Goal: Task Accomplishment & Management: Use online tool/utility

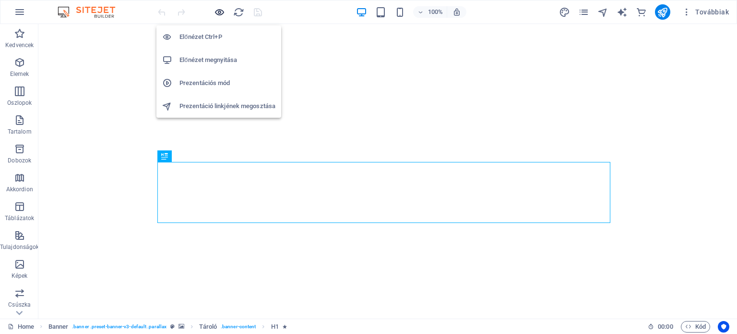
click at [216, 11] on icon "button" at bounding box center [219, 12] width 11 height 11
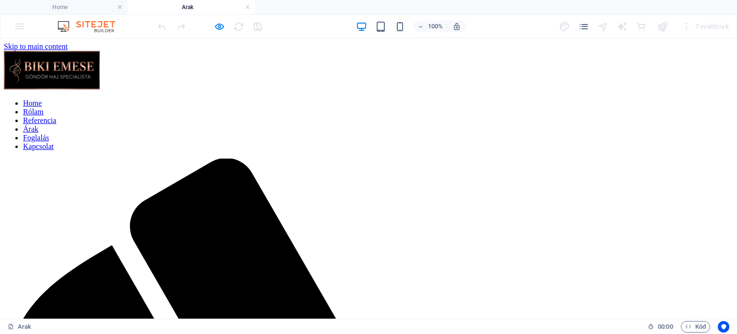
click at [246, 99] on nav "Home Rólam Referencia Árak Foglalás Kapcsolat" at bounding box center [369, 125] width 730 height 52
click at [244, 102] on nav "Home Rólam Referencia Árak Foglalás Kapcsolat" at bounding box center [369, 125] width 730 height 52
click at [207, 74] on h6 "Előnézet megnyitása" at bounding box center [228, 75] width 96 height 12
click at [49, 2] on h4 "Home" at bounding box center [64, 7] width 128 height 11
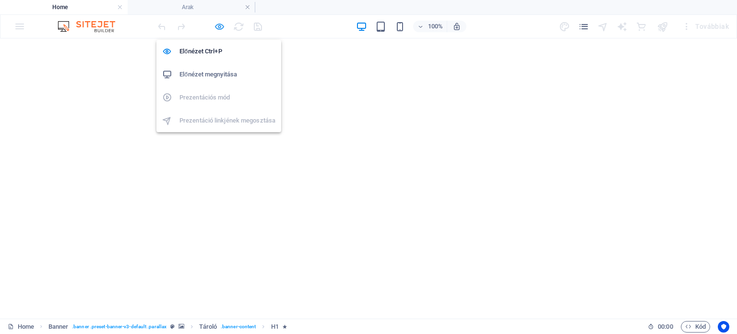
click at [216, 25] on icon "button" at bounding box center [219, 26] width 11 height 11
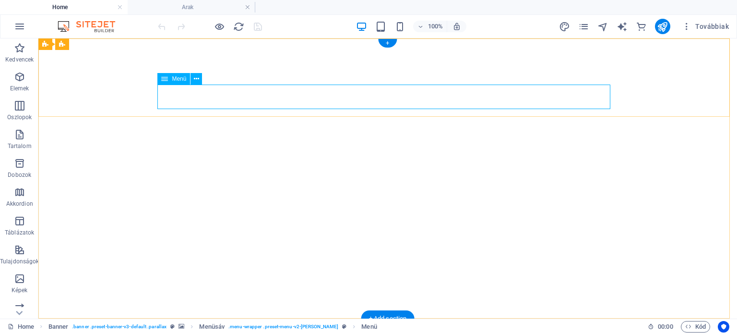
select select
select select "1"
select select
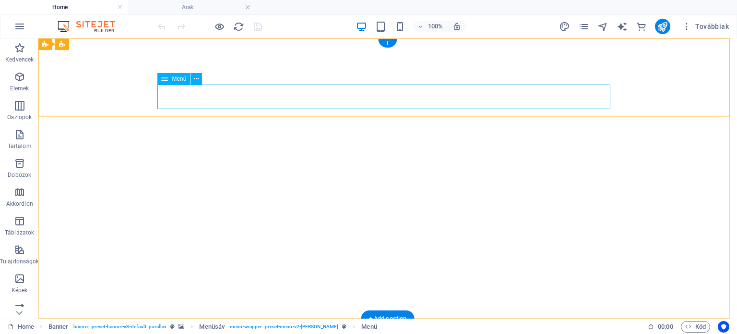
select select "2"
select select
select select "3"
select select
select select "4"
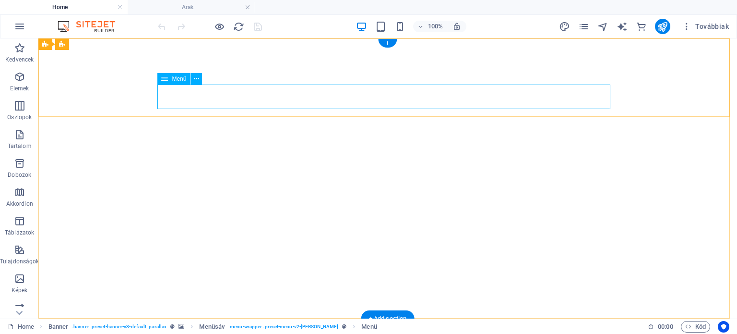
select select
select select "5"
select select
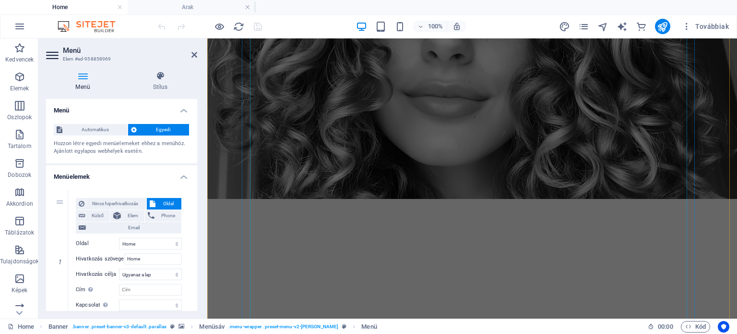
scroll to position [912, 0]
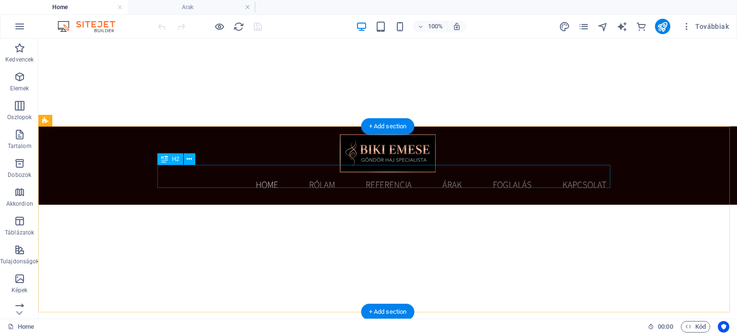
scroll to position [0, 0]
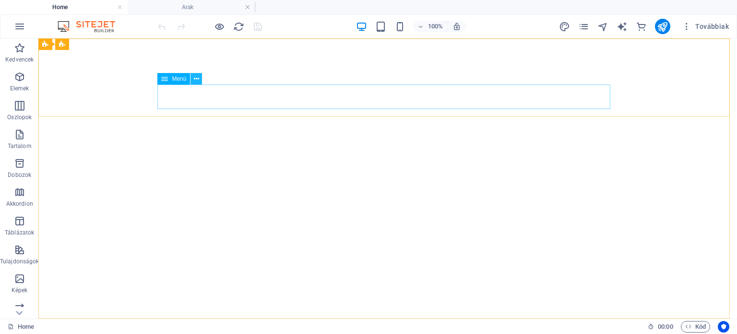
click at [194, 76] on icon at bounding box center [196, 79] width 5 height 10
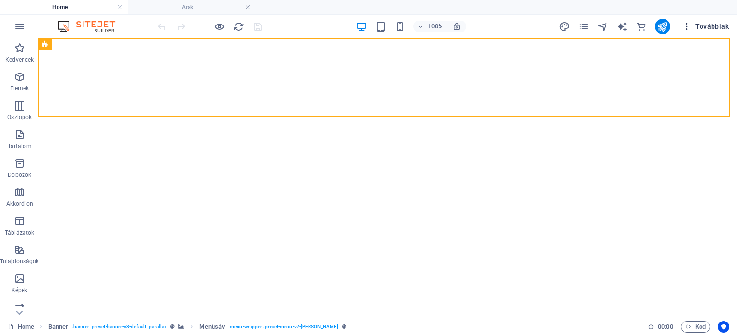
click at [689, 22] on icon "button" at bounding box center [687, 27] width 10 height 10
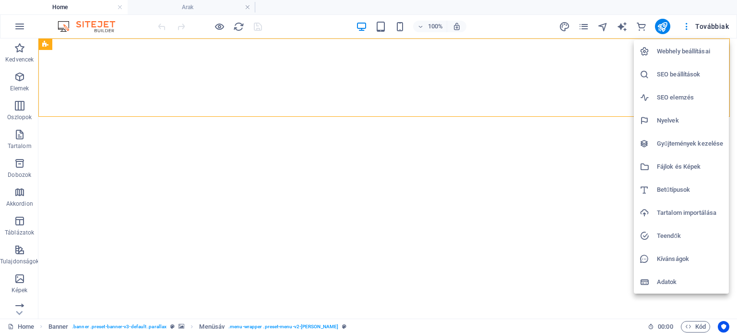
click at [583, 26] on div at bounding box center [368, 167] width 737 height 334
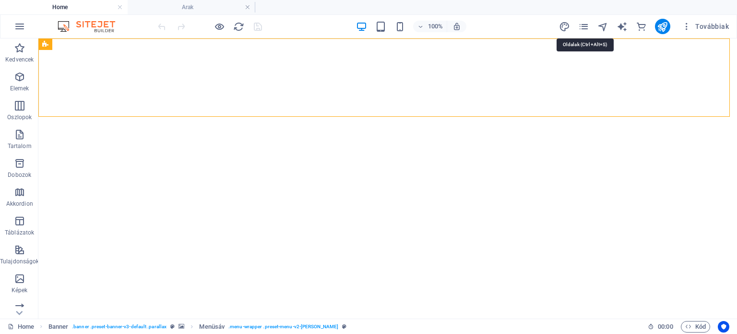
click at [583, 26] on icon "pages" at bounding box center [583, 26] width 11 height 11
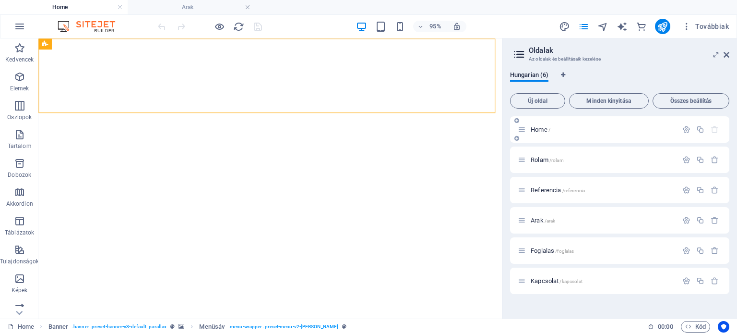
click at [622, 98] on span "Minden kinyitása" at bounding box center [609, 101] width 71 height 6
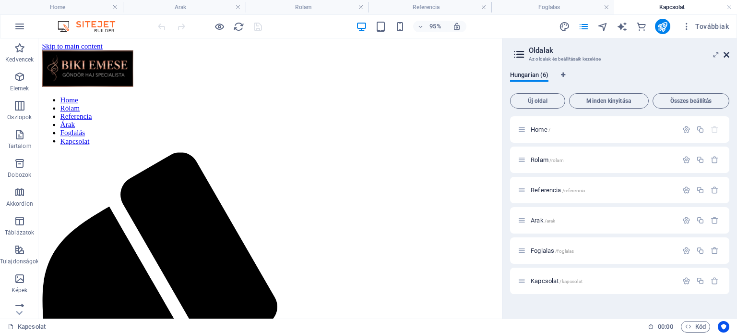
click at [726, 51] on icon at bounding box center [727, 55] width 6 height 8
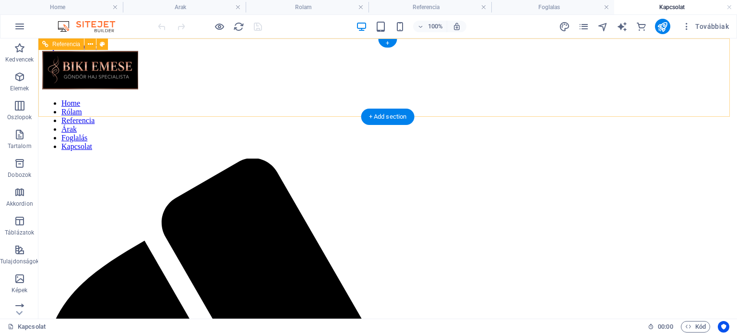
click at [319, 99] on nav "Home Rólam Referencia Árak Foglalás Kapcsolat" at bounding box center [387, 125] width 691 height 52
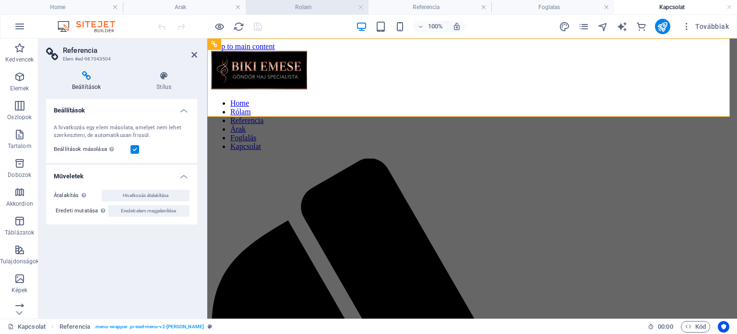
click at [282, 9] on h4 "Rolam" at bounding box center [307, 7] width 123 height 11
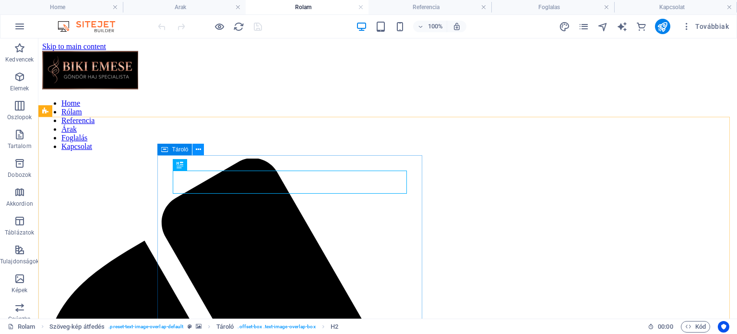
click at [201, 147] on icon at bounding box center [198, 149] width 5 height 10
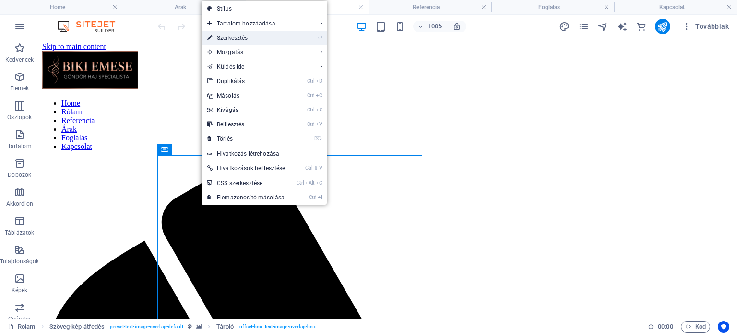
click at [245, 37] on link "⏎ Szerkesztés" at bounding box center [246, 38] width 89 height 14
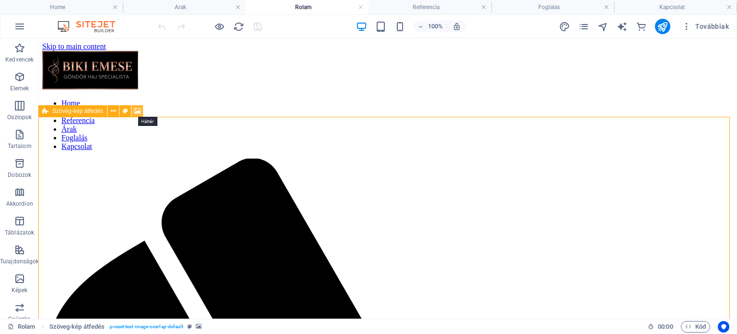
click at [137, 108] on icon at bounding box center [137, 111] width 7 height 10
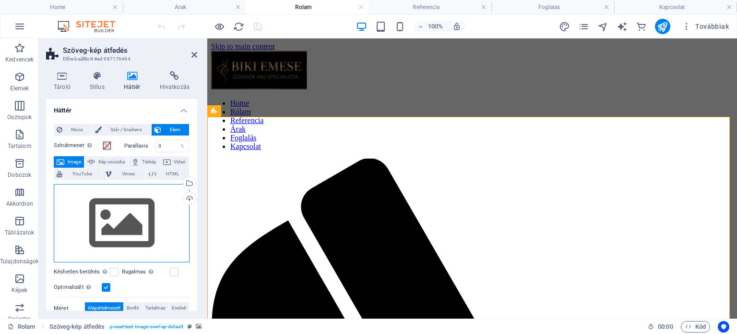
click at [167, 210] on div "Húzza ide a fájlokat, kattintson a fájlok kiválasztásához, vagy válasszon fájlo…" at bounding box center [122, 223] width 136 height 79
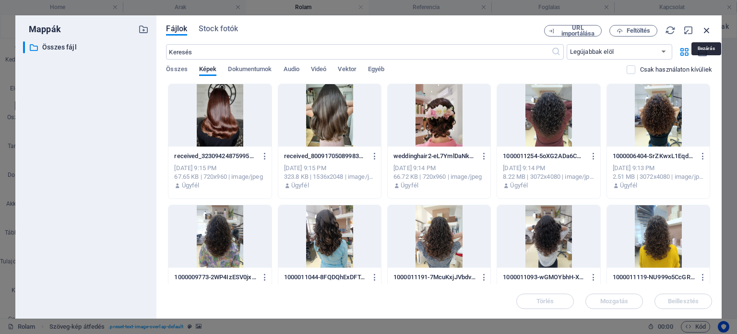
click at [707, 29] on icon "button" at bounding box center [707, 30] width 11 height 11
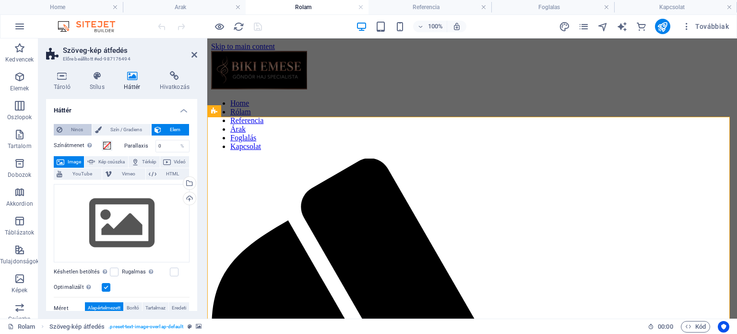
click at [68, 126] on span "Nincs" at bounding box center [77, 130] width 24 height 12
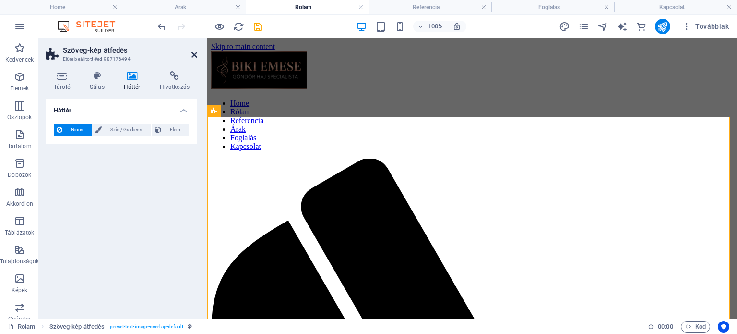
click at [193, 53] on icon at bounding box center [195, 55] width 6 height 8
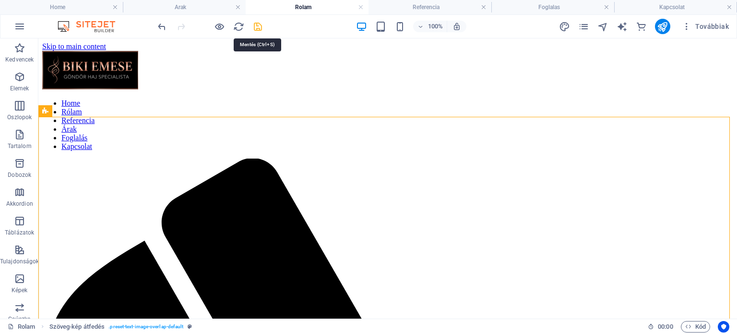
click at [258, 24] on icon "save" at bounding box center [257, 26] width 11 height 11
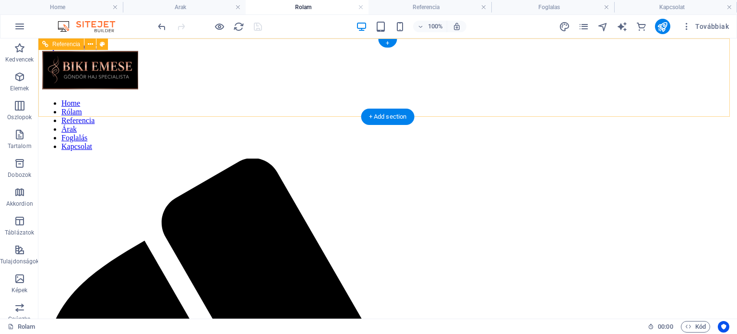
click at [264, 99] on nav "Home Rólam Referencia Árak Foglalás Kapcsolat" at bounding box center [387, 125] width 691 height 52
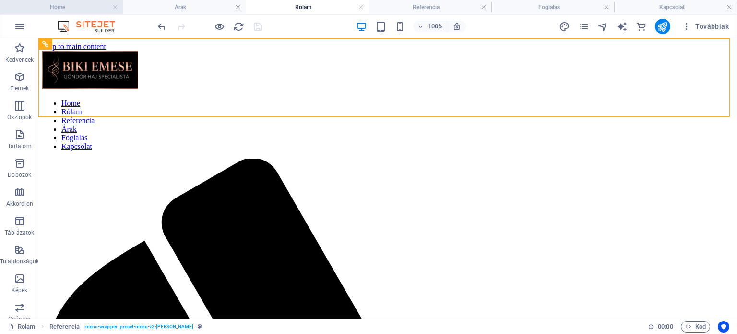
click at [85, 3] on h4 "Home" at bounding box center [61, 7] width 123 height 11
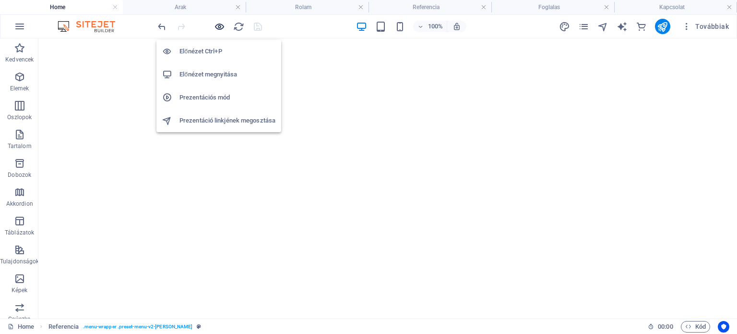
click at [220, 26] on icon "button" at bounding box center [219, 26] width 11 height 11
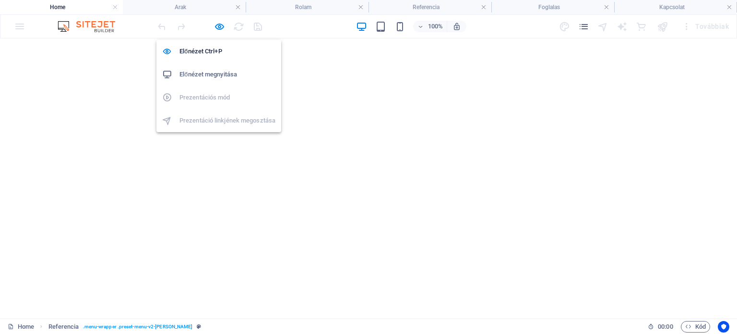
click at [212, 99] on ul "Előnézet Ctrl+P Előnézet megnyitása Prezentációs mód Prezentáció linkjének mego…" at bounding box center [218, 86] width 125 height 92
click at [218, 25] on icon "button" at bounding box center [219, 26] width 11 height 11
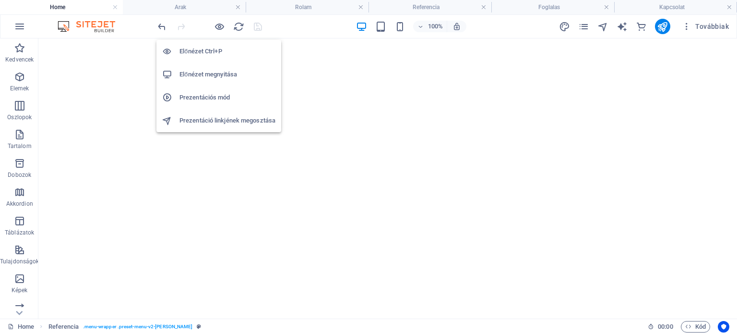
click at [207, 96] on h6 "Prezentációs mód" at bounding box center [228, 98] width 96 height 12
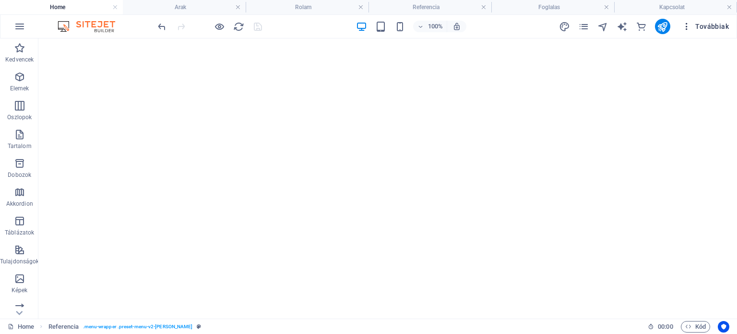
click at [687, 27] on icon "button" at bounding box center [687, 27] width 10 height 10
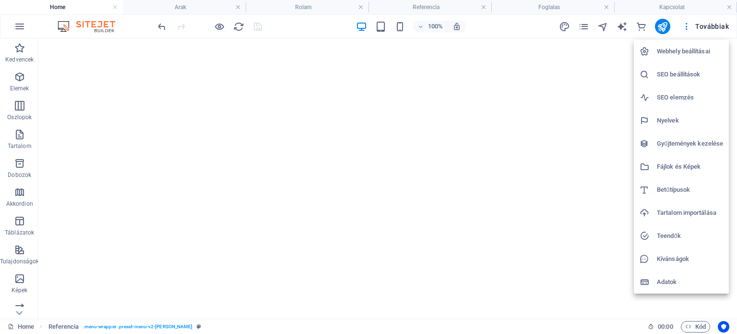
click at [684, 72] on h6 "SEO beállítások" at bounding box center [690, 75] width 66 height 12
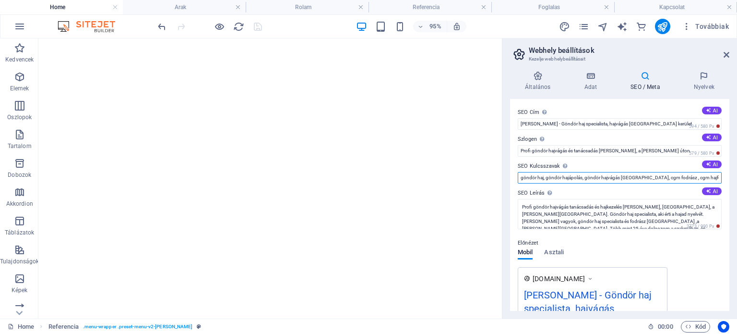
click at [545, 177] on input "göndör haj, göndör hajápolás, göndör hajvágás [GEOGRAPHIC_DATA], cgm fodrász , …" at bounding box center [620, 178] width 204 height 12
type input "göndör haj, legjobb göndör fodrász, göndör hajápolás, göndör hajvágás [GEOGRAPH…"
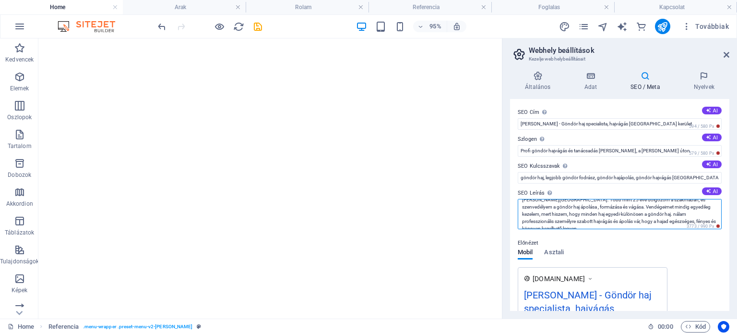
scroll to position [0, 0]
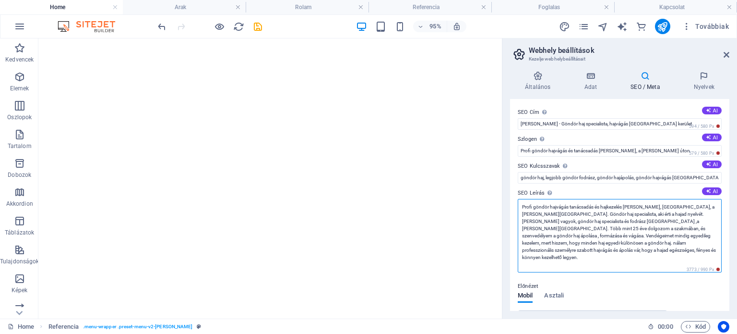
click at [664, 222] on textarea "Profi göndör hajvágás tanácsadás és hajkezelés [PERSON_NAME], [GEOGRAPHIC_DATA]…" at bounding box center [620, 235] width 204 height 73
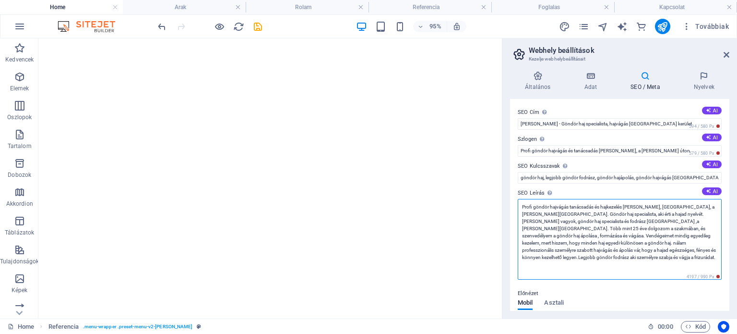
click at [655, 248] on textarea "Profi göndör hajvágás tanácsadás és hajkezelés [PERSON_NAME], [GEOGRAPHIC_DATA]…" at bounding box center [620, 239] width 204 height 81
type textarea "Profi göndör hajvágás tanácsadás és hajkezelés [PERSON_NAME], [GEOGRAPHIC_DATA]…"
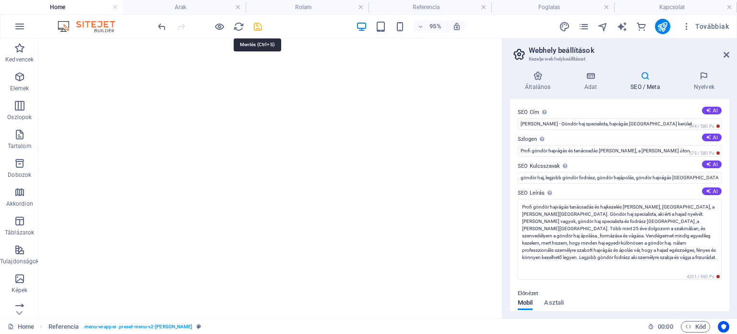
click at [257, 21] on icon "save" at bounding box center [257, 26] width 11 height 11
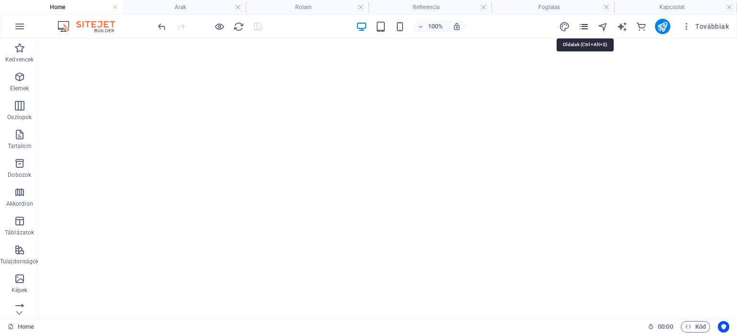
click at [585, 25] on icon "pages" at bounding box center [583, 26] width 11 height 11
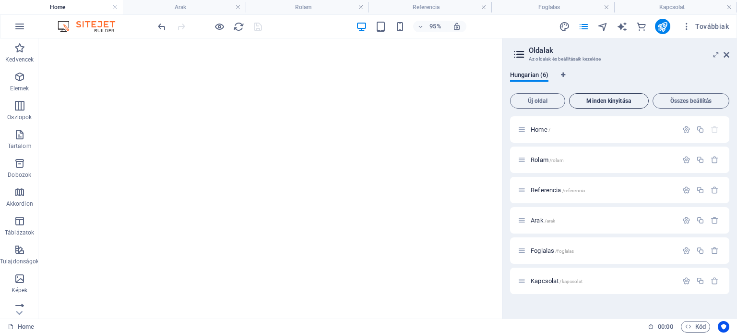
click at [609, 102] on span "Minden kinyitása" at bounding box center [609, 101] width 71 height 6
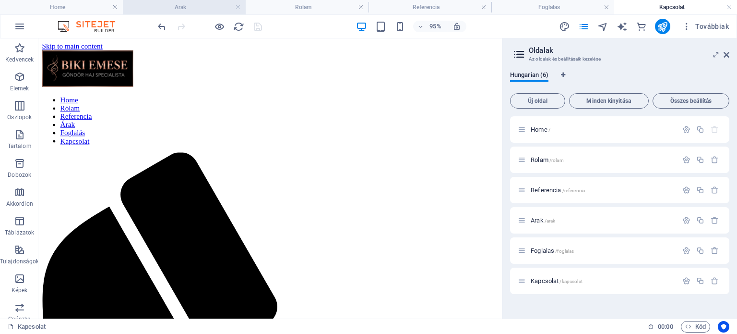
click at [200, 5] on h4 "Arak" at bounding box center [184, 7] width 123 height 11
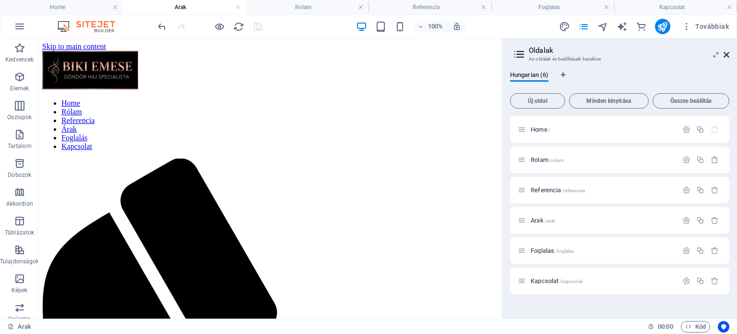
click at [724, 53] on icon at bounding box center [727, 55] width 6 height 8
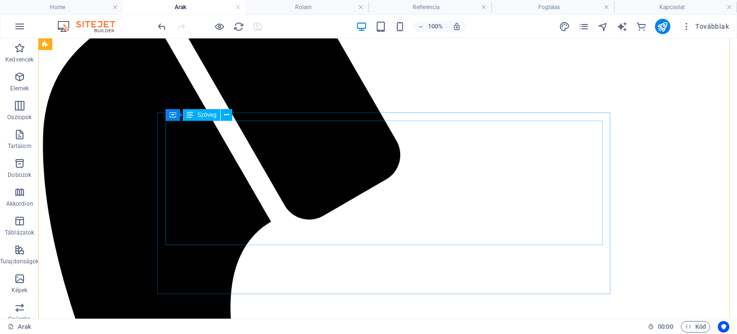
scroll to position [240, 0]
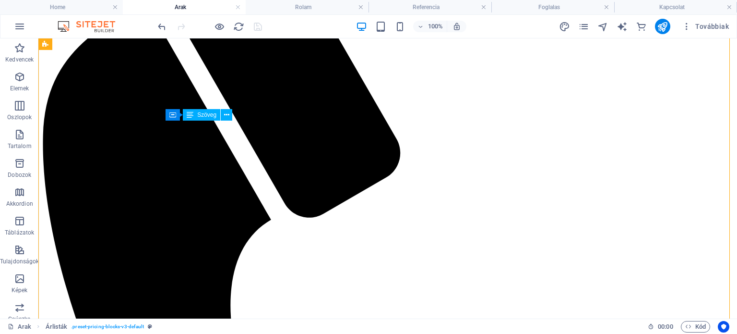
drag, startPoint x: 165, startPoint y: 129, endPoint x: 217, endPoint y: 127, distance: 52.3
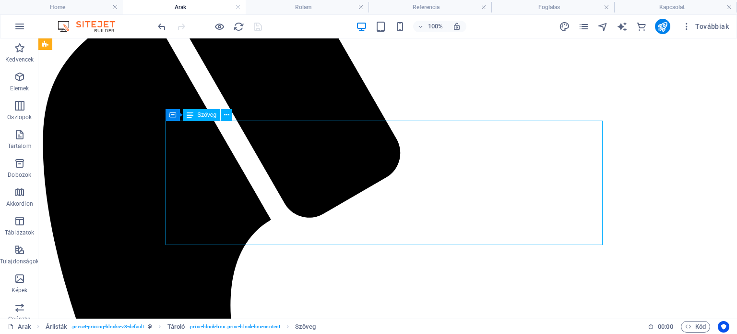
drag, startPoint x: 170, startPoint y: 129, endPoint x: 184, endPoint y: 128, distance: 13.5
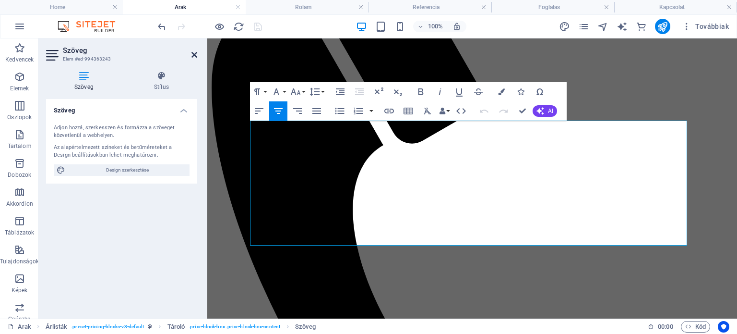
click at [193, 55] on icon at bounding box center [195, 55] width 6 height 8
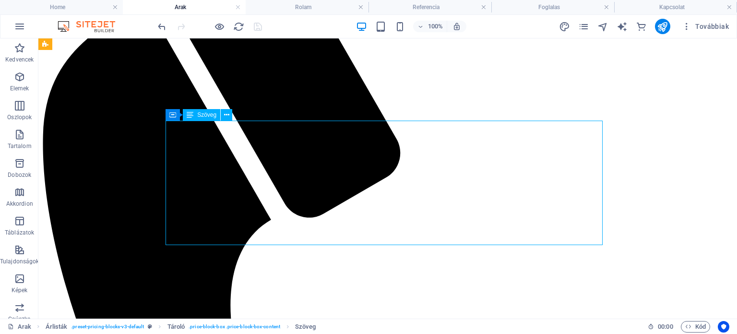
drag, startPoint x: 172, startPoint y: 128, endPoint x: 188, endPoint y: 130, distance: 16.0
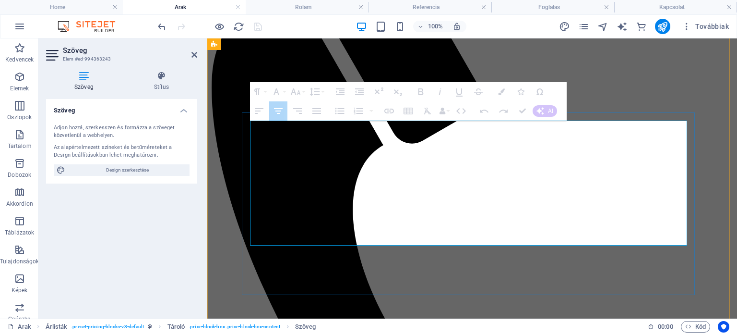
drag, startPoint x: 254, startPoint y: 130, endPoint x: 417, endPoint y: 191, distance: 173.6
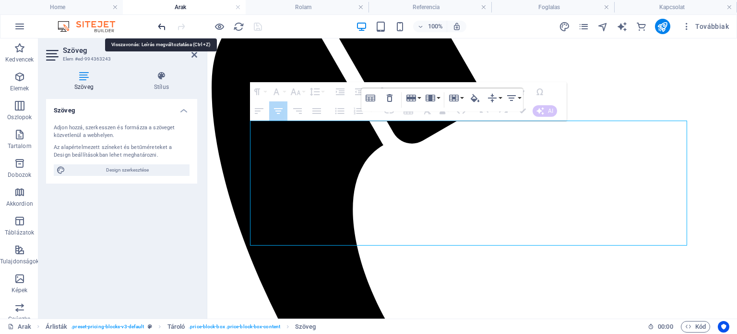
click at [163, 24] on icon "undo" at bounding box center [161, 26] width 11 height 11
click at [196, 52] on icon at bounding box center [195, 55] width 6 height 8
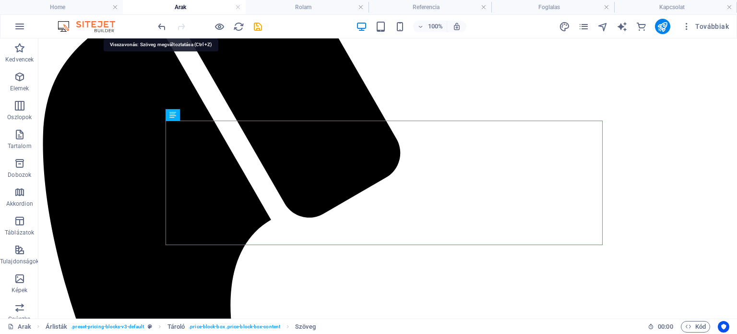
click at [161, 23] on icon "undo" at bounding box center [161, 26] width 11 height 11
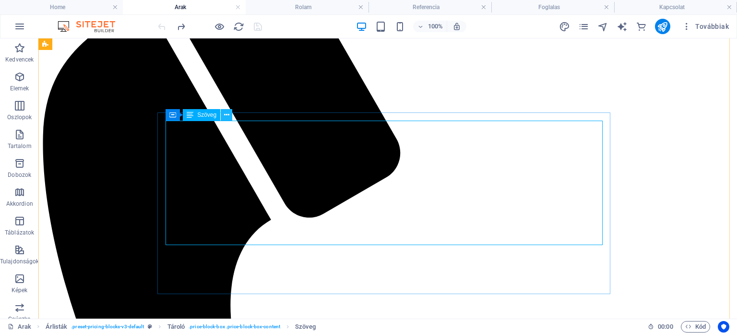
click at [227, 115] on icon at bounding box center [226, 115] width 5 height 10
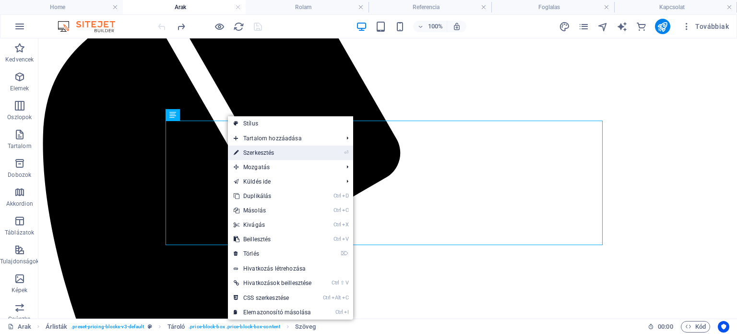
click at [246, 149] on link "⏎ Szerkesztés" at bounding box center [272, 152] width 89 height 14
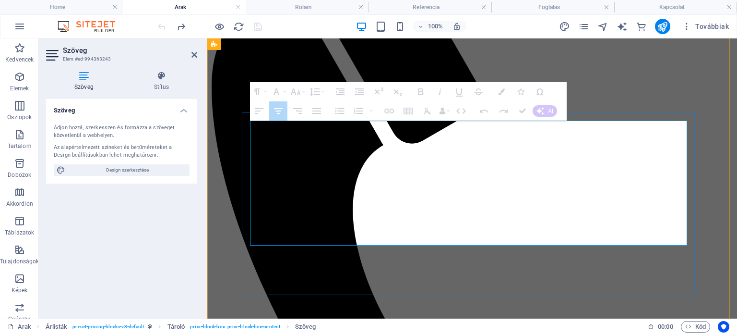
drag, startPoint x: 253, startPoint y: 129, endPoint x: 391, endPoint y: 130, distance: 137.8
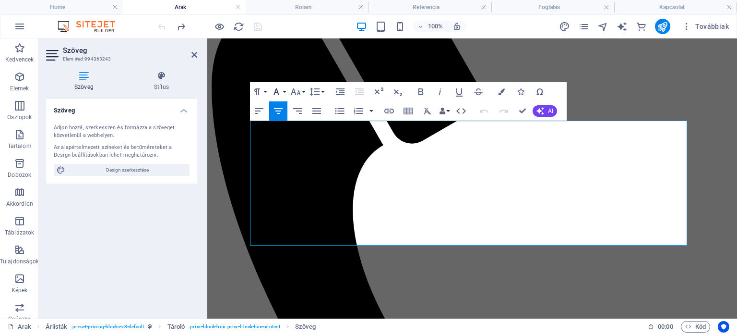
click at [281, 90] on icon "button" at bounding box center [277, 92] width 12 height 12
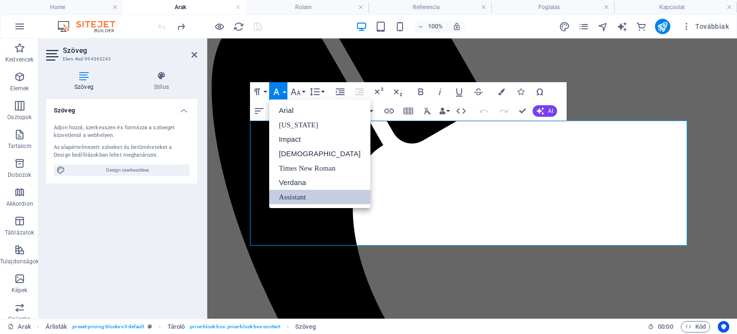
scroll to position [0, 0]
click at [305, 122] on link "[US_STATE]" at bounding box center [319, 125] width 101 height 14
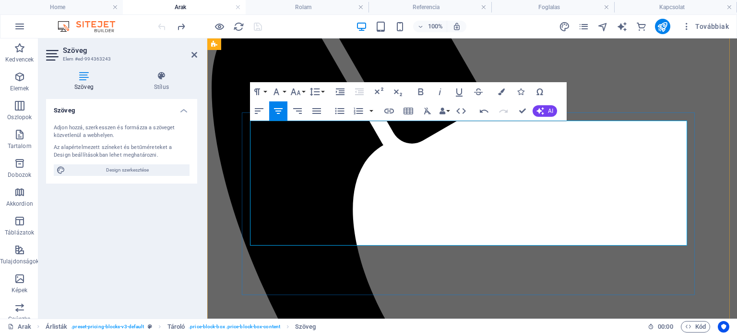
drag, startPoint x: 254, startPoint y: 129, endPoint x: 419, endPoint y: 130, distance: 164.2
click at [277, 92] on icon "button" at bounding box center [277, 91] width 6 height 7
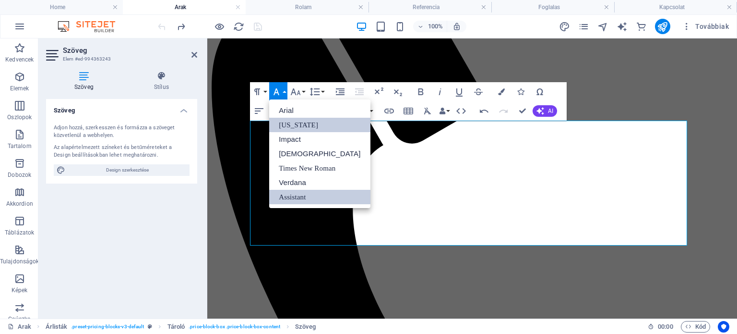
click at [285, 120] on link "[US_STATE]" at bounding box center [319, 125] width 101 height 14
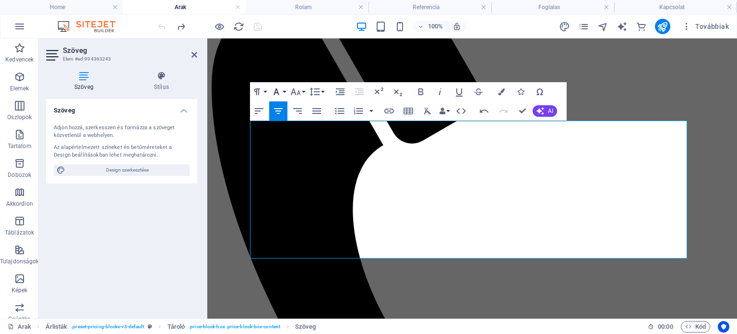
click at [279, 88] on icon "button" at bounding box center [277, 92] width 12 height 12
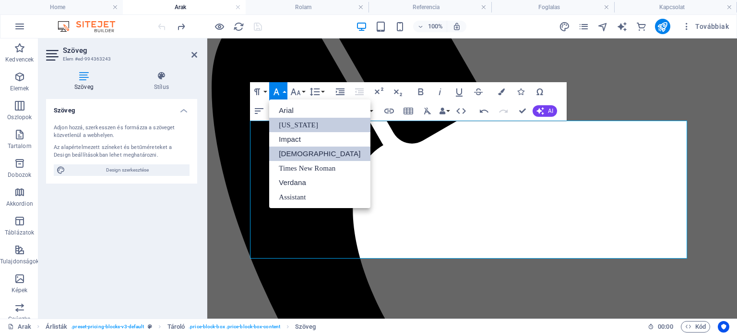
click at [296, 151] on link "[DEMOGRAPHIC_DATA]" at bounding box center [319, 153] width 101 height 14
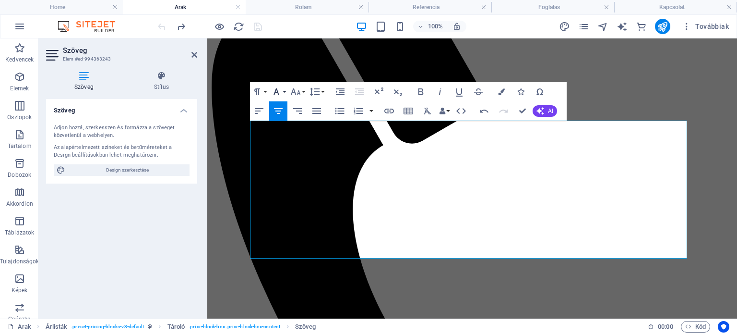
click at [276, 86] on icon "button" at bounding box center [277, 92] width 12 height 12
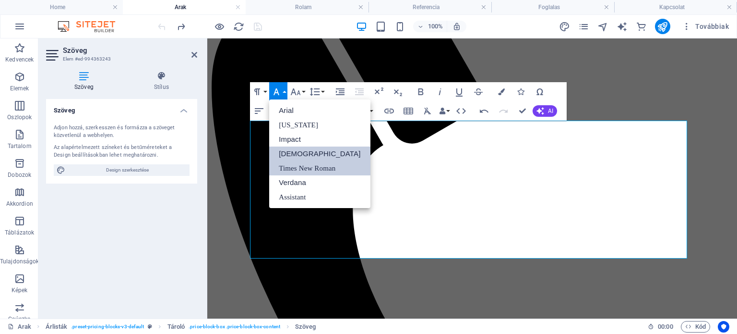
click at [286, 168] on link "Times New Roman" at bounding box center [319, 168] width 101 height 14
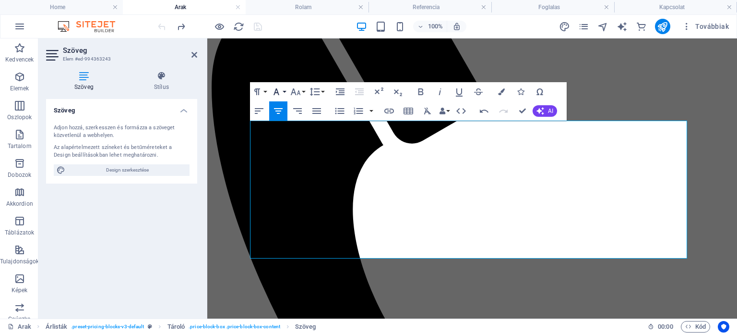
click at [282, 89] on icon "button" at bounding box center [277, 92] width 12 height 12
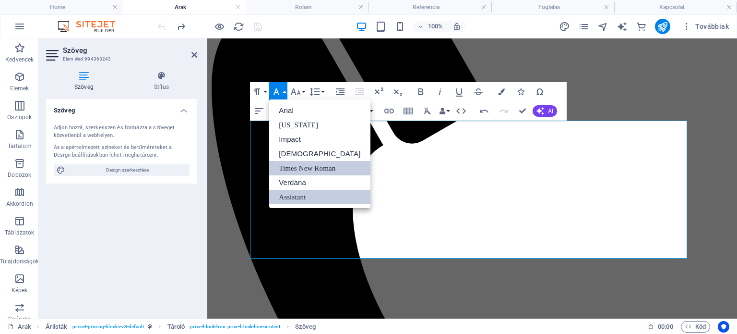
click at [290, 194] on link "Assistant" at bounding box center [319, 197] width 101 height 14
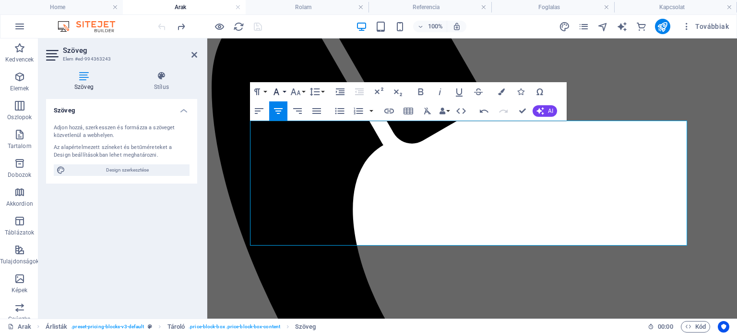
click at [282, 87] on icon "button" at bounding box center [277, 92] width 12 height 12
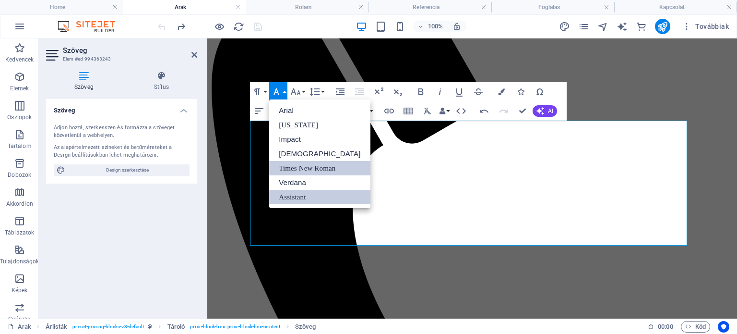
click at [288, 167] on link "Times New Roman" at bounding box center [319, 168] width 101 height 14
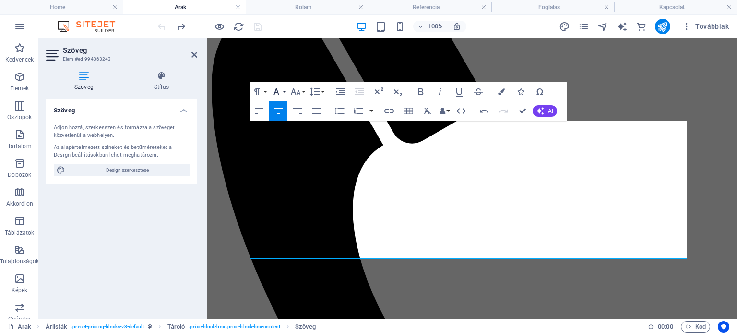
click at [278, 89] on icon "button" at bounding box center [277, 92] width 12 height 12
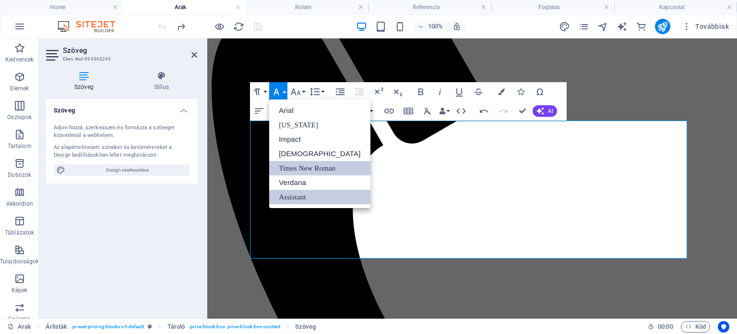
click at [297, 195] on link "Assistant" at bounding box center [319, 197] width 101 height 14
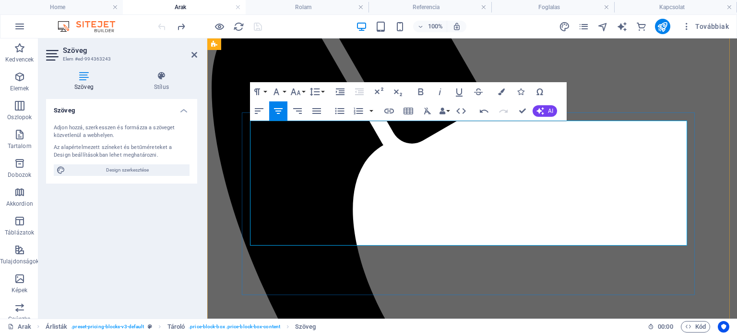
drag, startPoint x: 253, startPoint y: 211, endPoint x: 284, endPoint y: 210, distance: 31.2
click at [277, 90] on icon "button" at bounding box center [277, 91] width 6 height 7
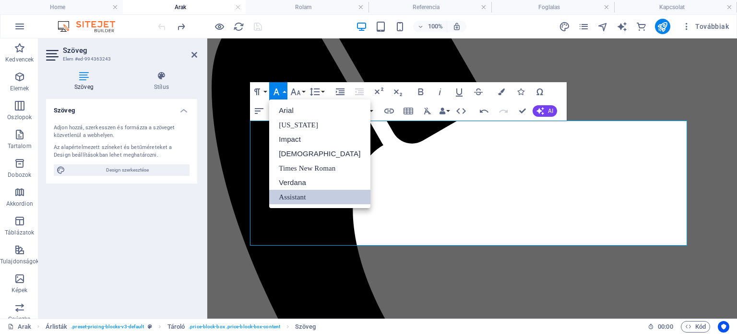
click at [296, 195] on link "Assistant" at bounding box center [319, 197] width 101 height 14
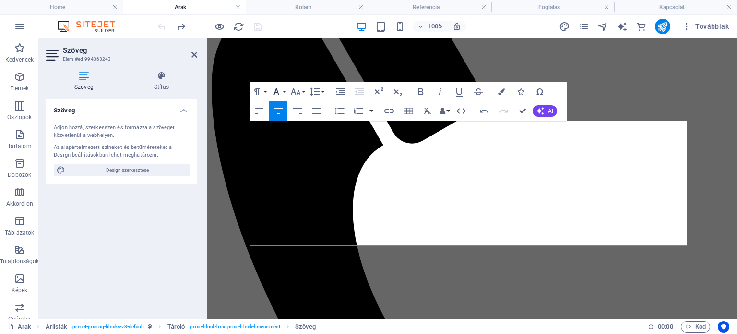
click at [280, 88] on icon "button" at bounding box center [277, 92] width 12 height 12
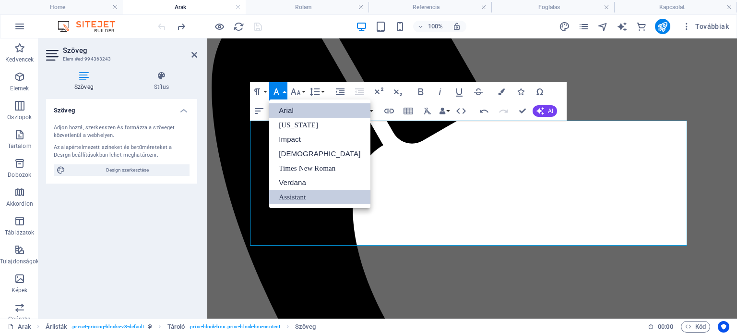
click at [288, 111] on link "Arial" at bounding box center [319, 110] width 101 height 14
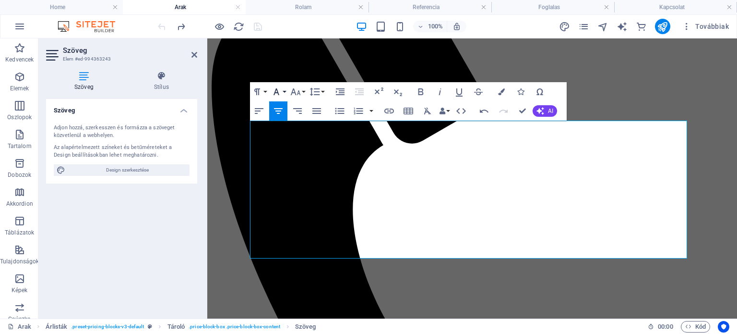
click at [279, 90] on icon "button" at bounding box center [277, 92] width 12 height 12
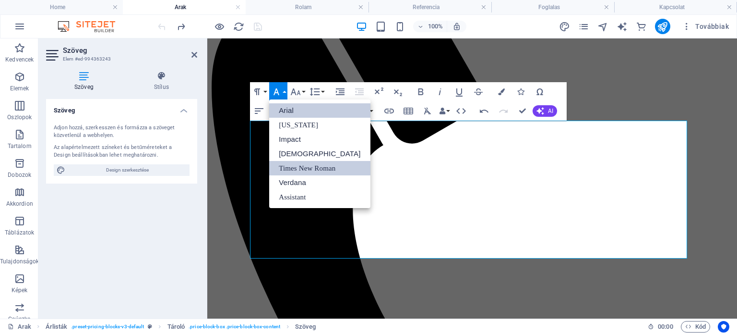
click at [306, 169] on link "Times New Roman" at bounding box center [319, 168] width 101 height 14
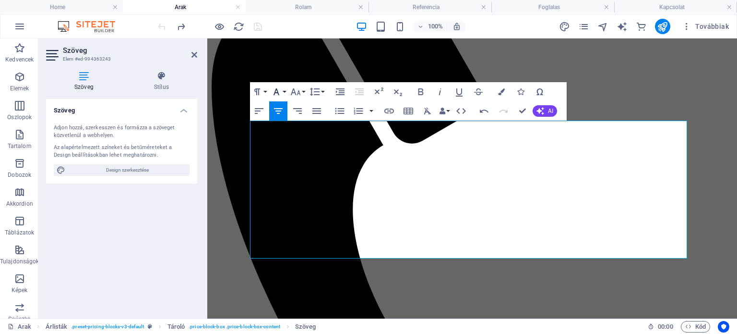
click at [278, 90] on icon "button" at bounding box center [277, 92] width 12 height 12
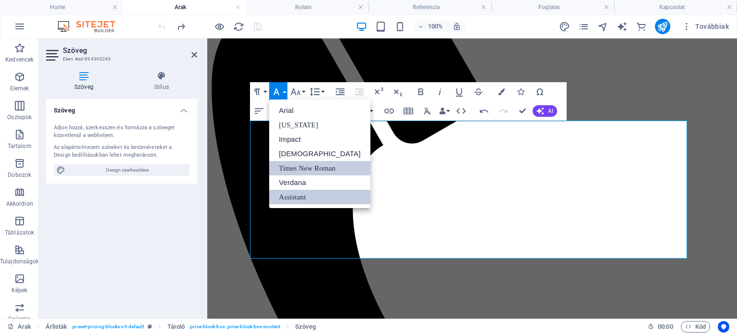
click at [289, 192] on link "Assistant" at bounding box center [319, 197] width 101 height 14
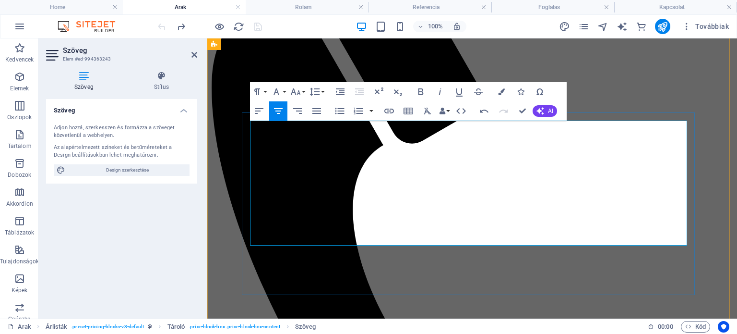
click at [303, 91] on button "Font Size" at bounding box center [297, 91] width 18 height 19
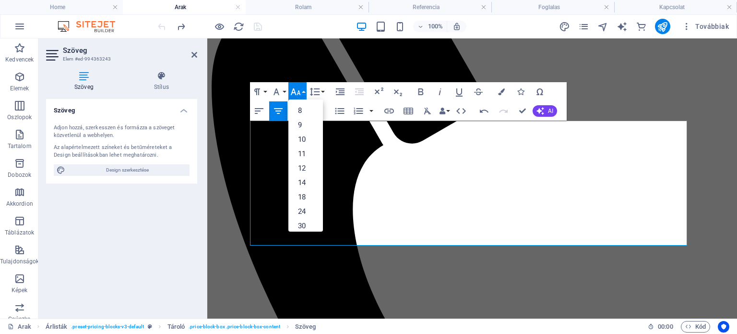
click at [303, 91] on button "Font Size" at bounding box center [297, 91] width 18 height 19
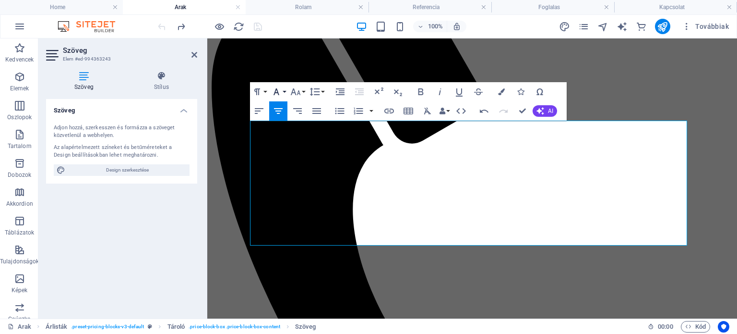
click at [283, 94] on button "Font Family" at bounding box center [278, 91] width 18 height 19
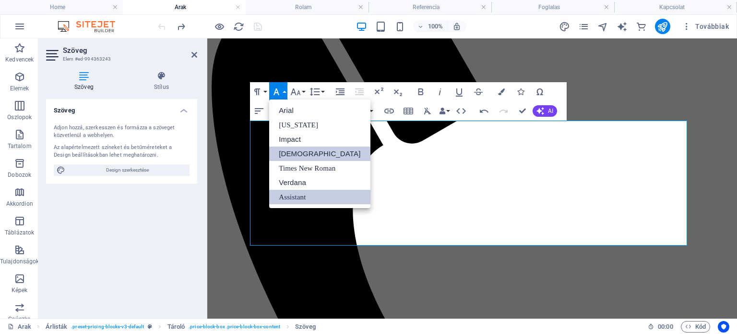
click at [308, 154] on link "[DEMOGRAPHIC_DATA]" at bounding box center [319, 153] width 101 height 14
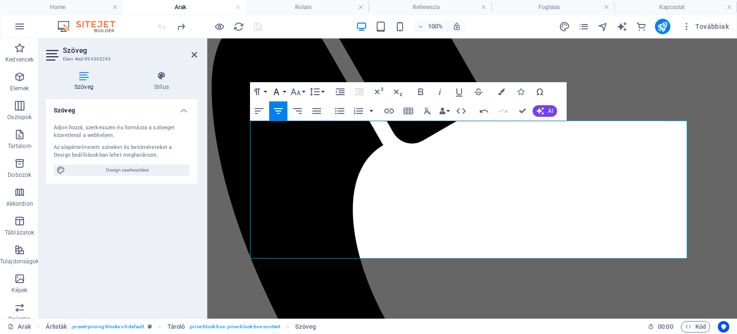
click at [285, 92] on button "Font Family" at bounding box center [278, 91] width 18 height 19
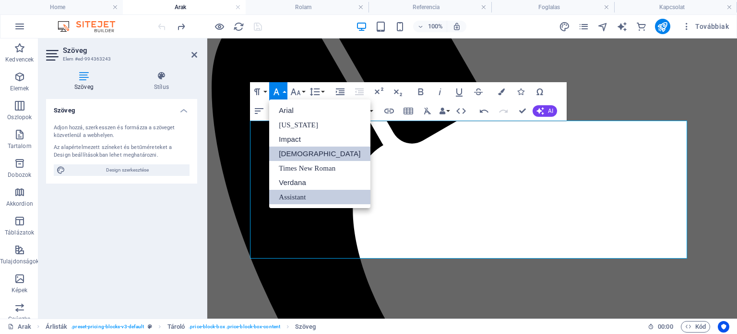
click at [310, 195] on link "Assistant" at bounding box center [319, 197] width 101 height 14
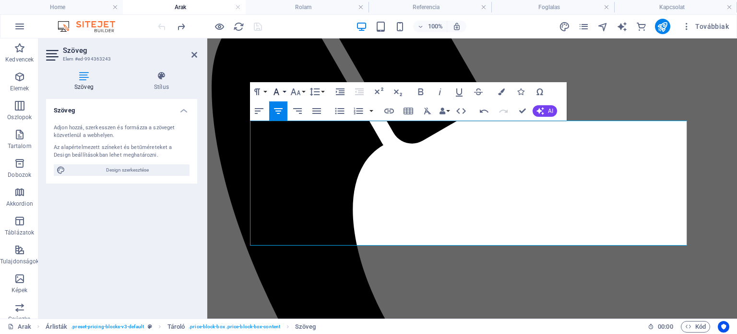
click at [286, 95] on button "Font Family" at bounding box center [278, 91] width 18 height 19
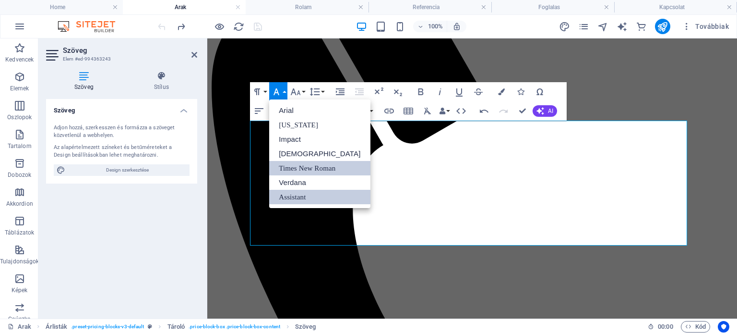
click at [285, 168] on link "Times New Roman" at bounding box center [319, 168] width 101 height 14
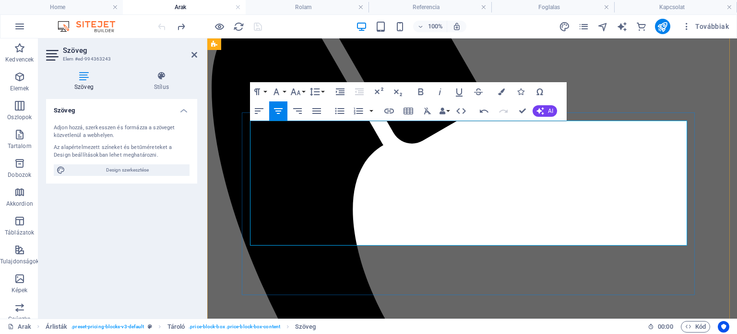
drag, startPoint x: 280, startPoint y: 213, endPoint x: 373, endPoint y: 211, distance: 93.6
click at [279, 92] on icon "button" at bounding box center [277, 92] width 12 height 12
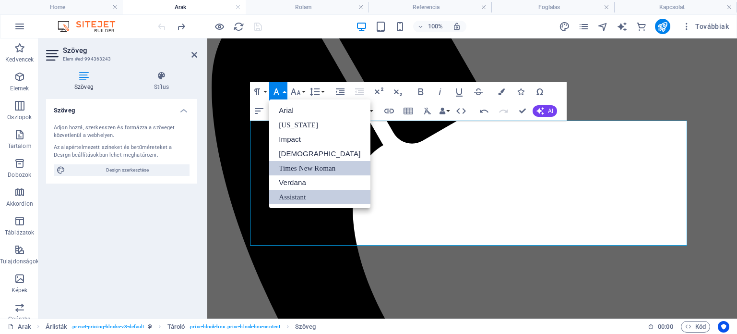
click at [288, 169] on link "Times New Roman" at bounding box center [319, 168] width 101 height 14
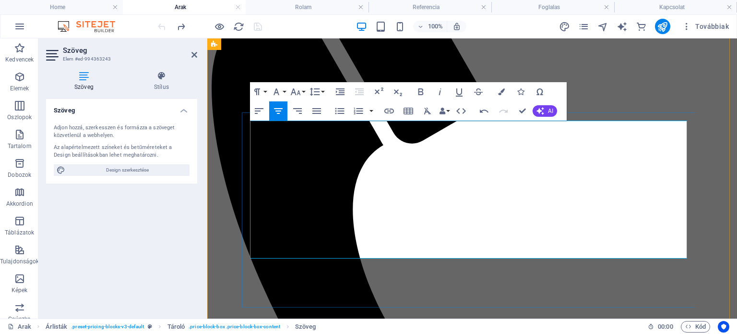
click at [181, 28] on icon "redo" at bounding box center [181, 26] width 11 height 11
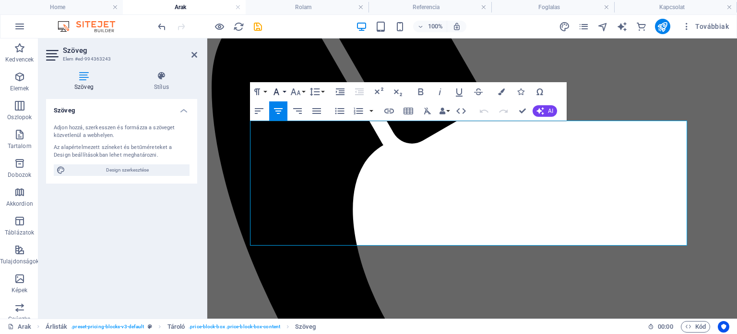
click at [285, 92] on button "Font Family" at bounding box center [278, 91] width 18 height 19
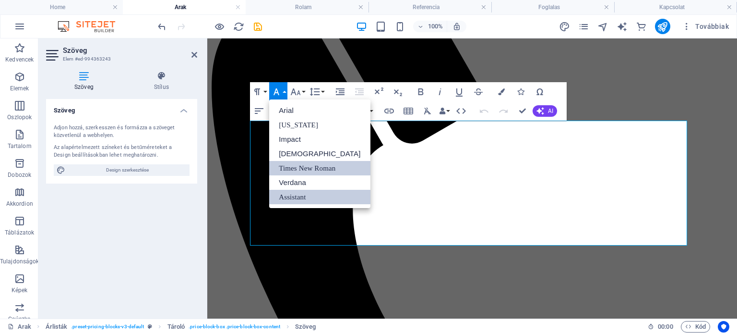
click at [288, 168] on link "Times New Roman" at bounding box center [319, 168] width 101 height 14
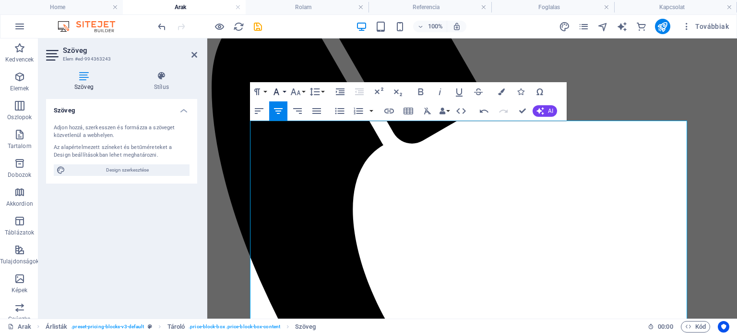
click at [286, 91] on button "Font Family" at bounding box center [278, 91] width 18 height 19
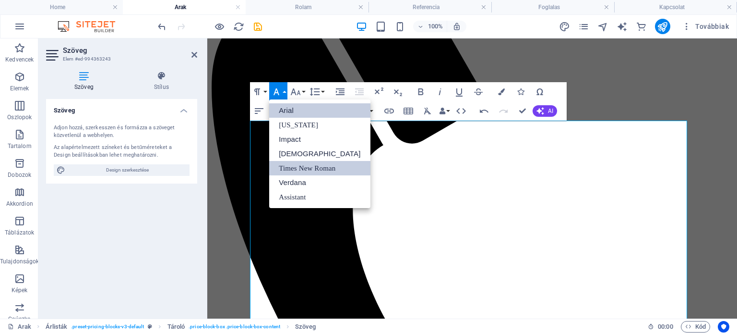
click at [287, 114] on link "Arial" at bounding box center [319, 110] width 101 height 14
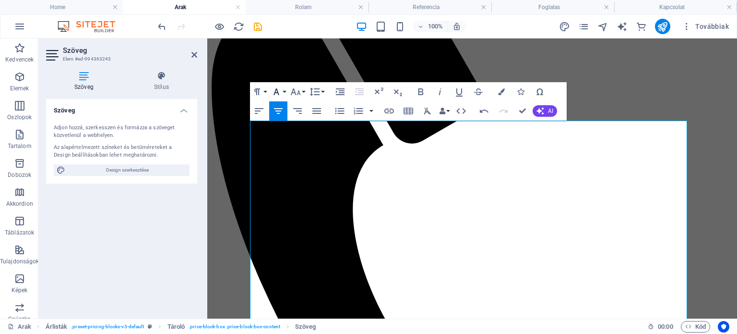
click at [286, 90] on button "Font Family" at bounding box center [278, 91] width 18 height 19
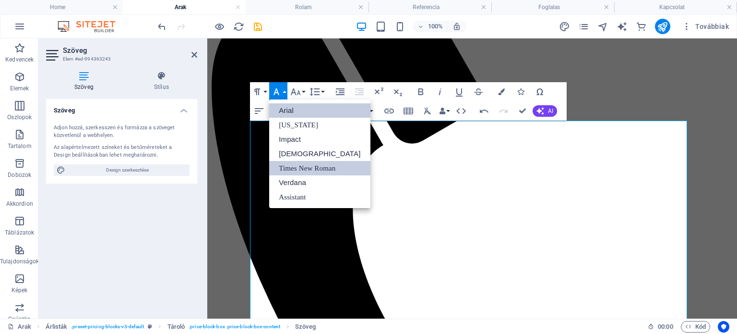
click at [287, 165] on link "Times New Roman" at bounding box center [319, 168] width 101 height 14
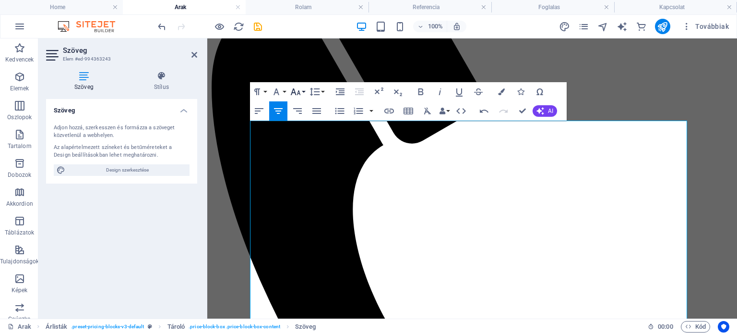
click at [305, 94] on button "Font Size" at bounding box center [297, 91] width 18 height 19
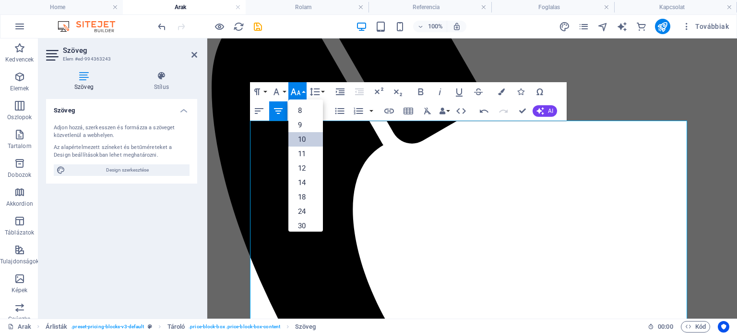
click at [309, 139] on link "10" at bounding box center [305, 139] width 35 height 14
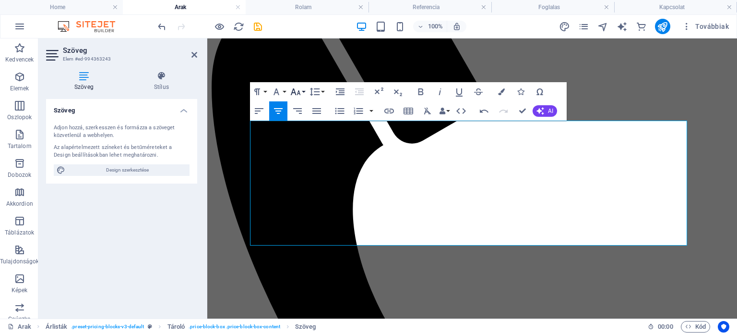
click at [302, 95] on button "Font Size" at bounding box center [297, 91] width 18 height 19
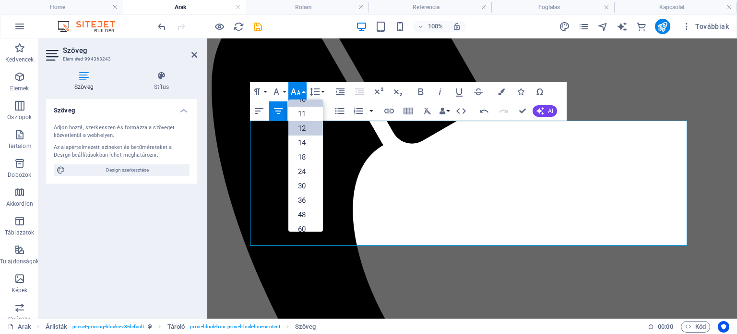
click at [301, 133] on link "12" at bounding box center [305, 128] width 35 height 14
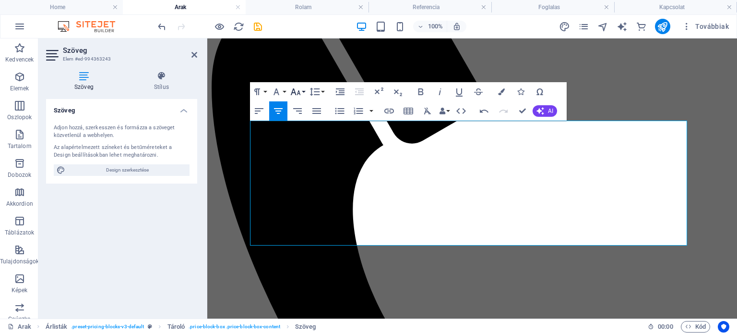
click at [300, 92] on icon "button" at bounding box center [296, 91] width 10 height 7
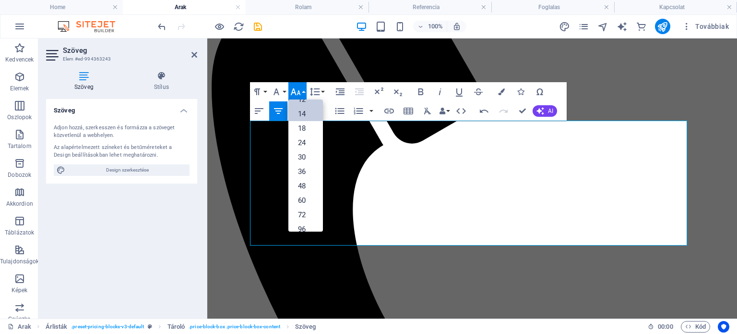
click at [300, 115] on link "14" at bounding box center [305, 114] width 35 height 14
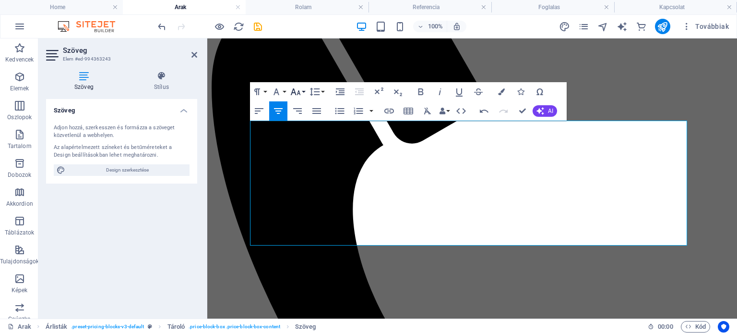
click at [300, 92] on icon "button" at bounding box center [296, 92] width 12 height 12
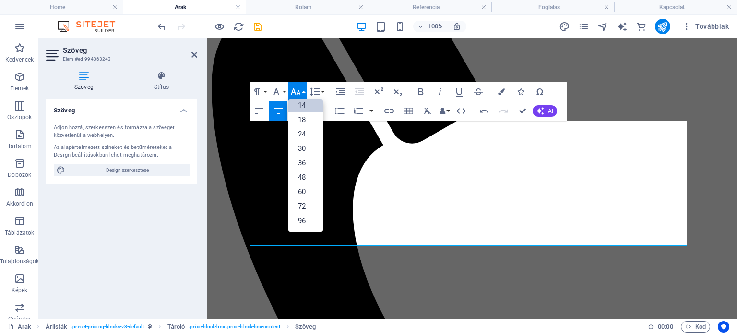
scroll to position [77, 0]
click at [301, 120] on link "18" at bounding box center [305, 120] width 35 height 14
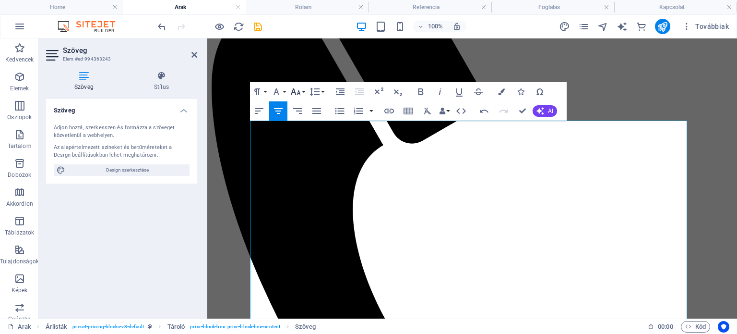
click at [301, 90] on icon "button" at bounding box center [296, 92] width 12 height 12
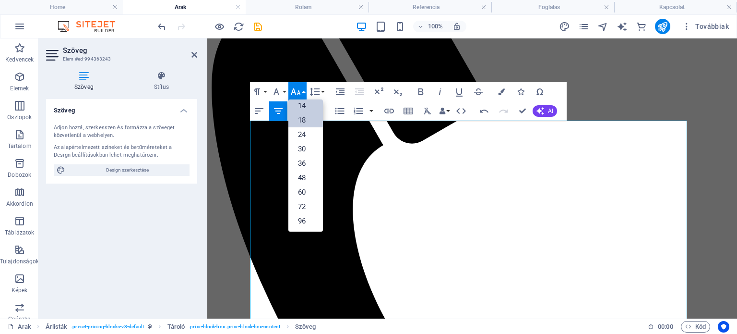
click at [302, 110] on link "14" at bounding box center [305, 105] width 35 height 14
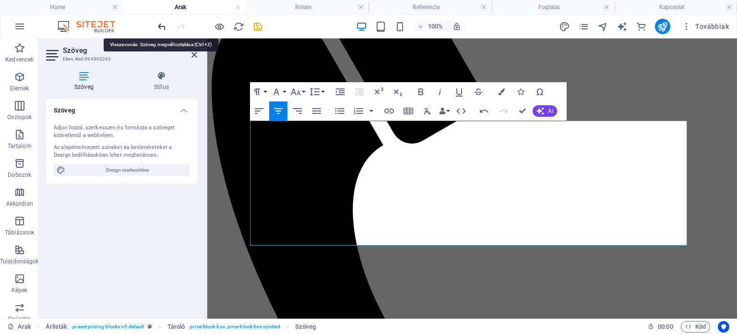
click at [165, 25] on icon "undo" at bounding box center [161, 26] width 11 height 11
click at [160, 28] on icon "undo" at bounding box center [161, 26] width 11 height 11
click at [163, 28] on icon "undo" at bounding box center [161, 26] width 11 height 11
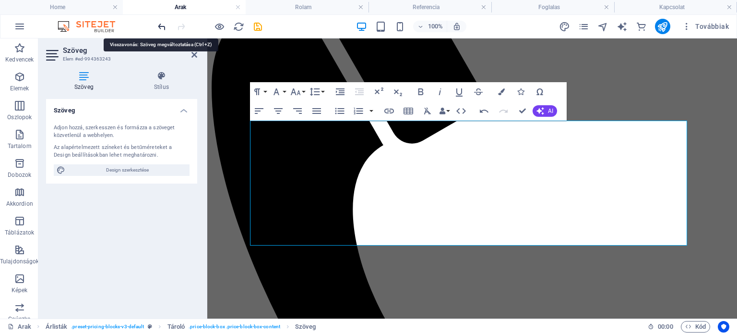
click at [163, 28] on icon "undo" at bounding box center [161, 26] width 11 height 11
click at [163, 24] on icon "undo" at bounding box center [161, 26] width 11 height 11
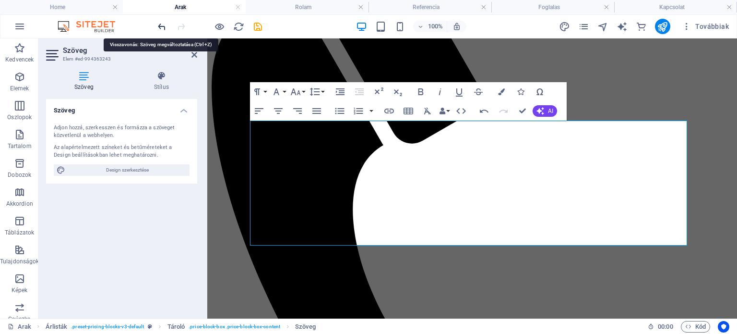
click at [163, 24] on icon "undo" at bounding box center [161, 26] width 11 height 11
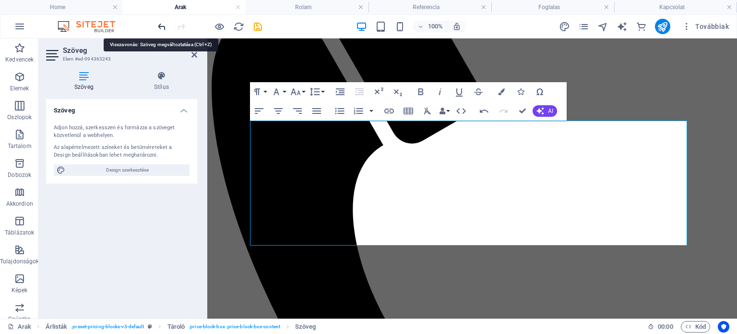
click at [163, 24] on icon "undo" at bounding box center [161, 26] width 11 height 11
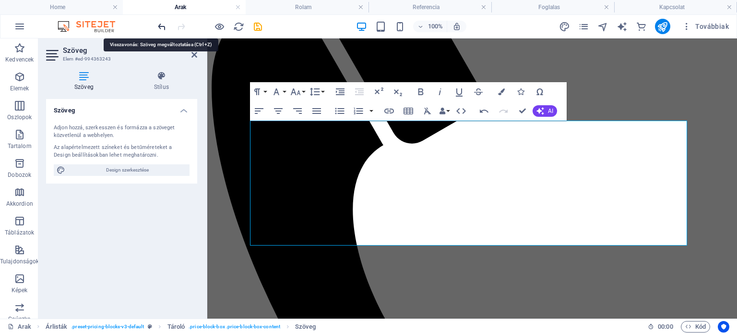
click at [163, 24] on icon "undo" at bounding box center [161, 26] width 11 height 11
click at [162, 30] on icon "undo" at bounding box center [161, 26] width 11 height 11
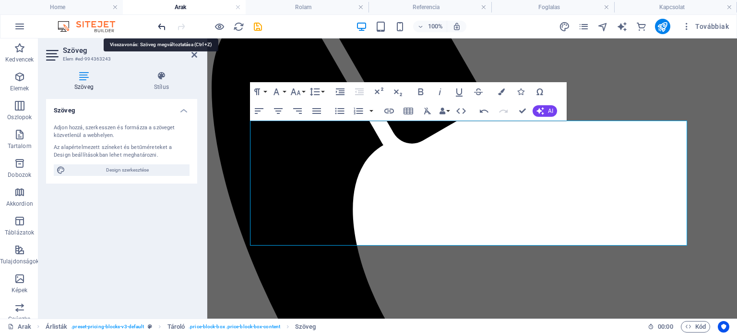
click at [162, 30] on icon "undo" at bounding box center [161, 26] width 11 height 11
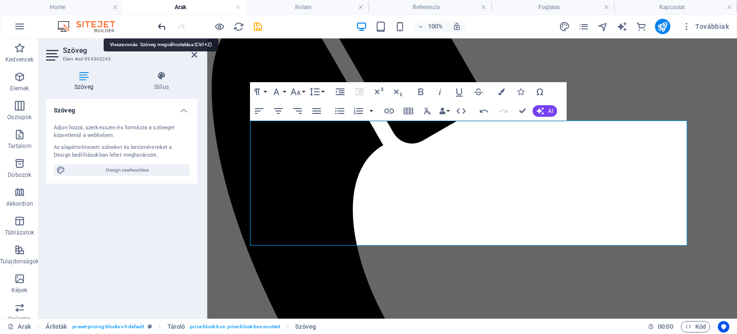
click at [162, 30] on icon "undo" at bounding box center [161, 26] width 11 height 11
click at [163, 26] on icon "undo" at bounding box center [161, 26] width 11 height 11
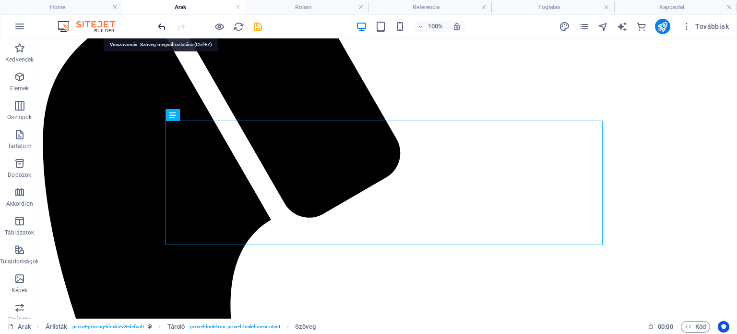
click at [166, 27] on icon "undo" at bounding box center [161, 26] width 11 height 11
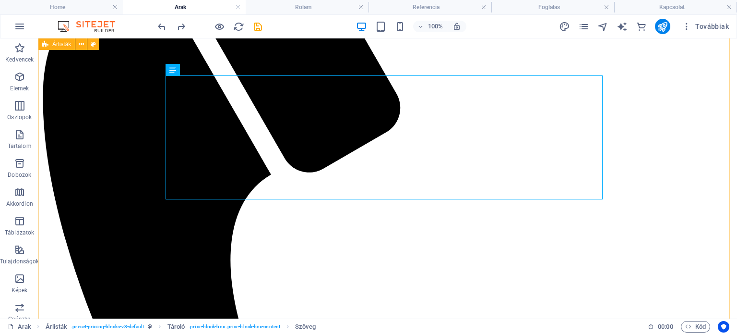
scroll to position [286, 0]
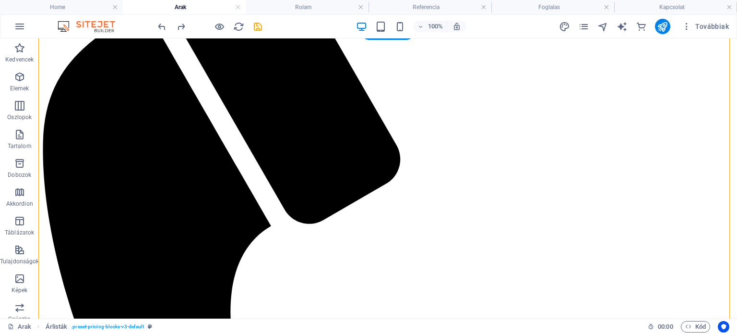
scroll to position [235, 0]
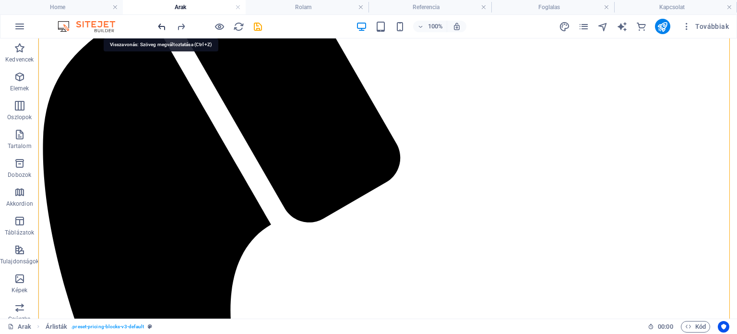
click at [165, 23] on icon "undo" at bounding box center [161, 26] width 11 height 11
click at [161, 28] on icon "undo" at bounding box center [161, 26] width 11 height 11
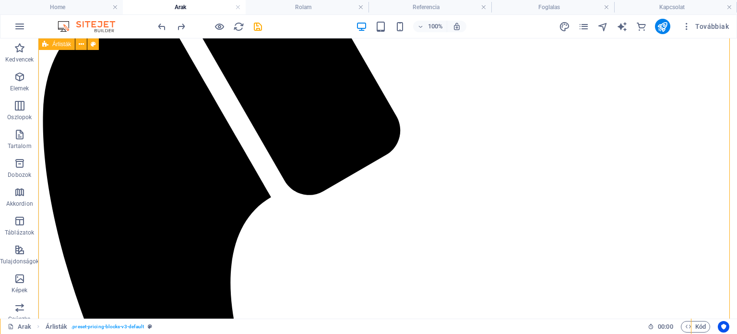
scroll to position [261, 0]
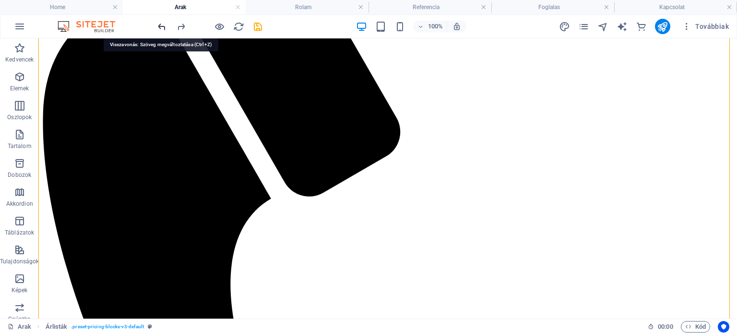
click at [159, 30] on icon "undo" at bounding box center [161, 26] width 11 height 11
click at [159, 30] on div at bounding box center [210, 26] width 108 height 15
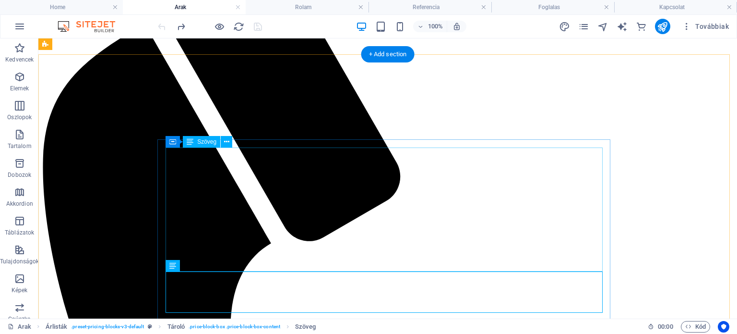
scroll to position [213, 0]
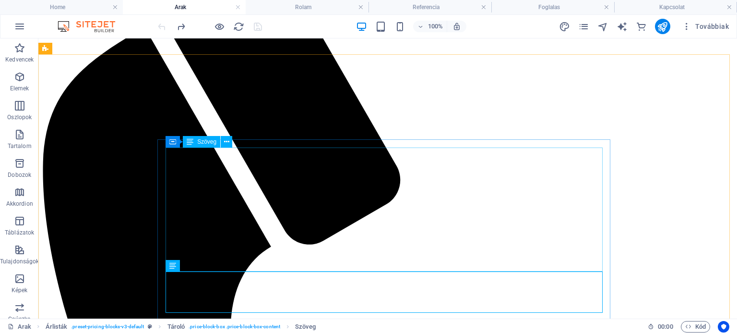
click at [202, 142] on span "Szöveg" at bounding box center [206, 142] width 19 height 6
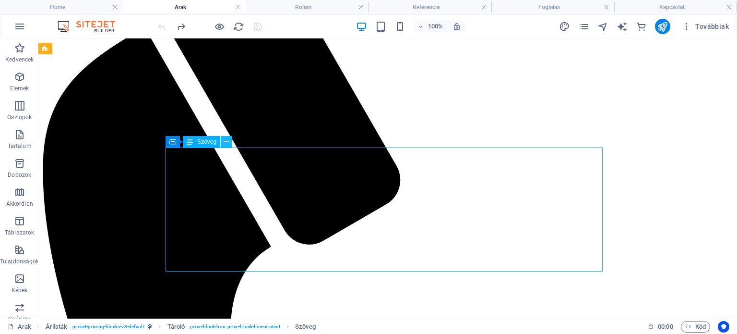
click at [226, 142] on icon at bounding box center [226, 142] width 5 height 10
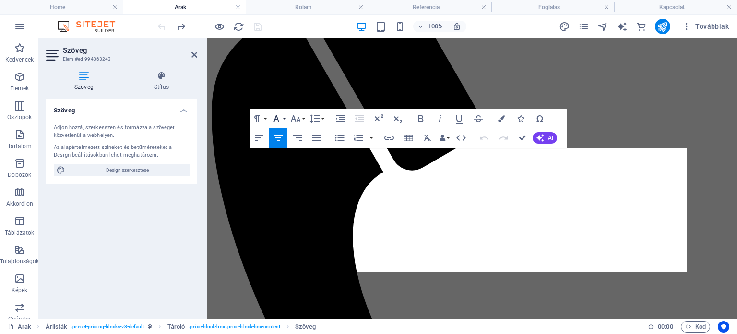
click at [283, 122] on button "Font Family" at bounding box center [278, 118] width 18 height 19
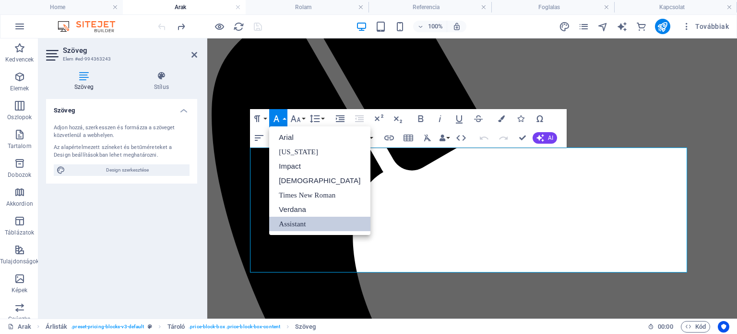
scroll to position [0, 0]
click at [283, 122] on button "Font Family" at bounding box center [278, 118] width 18 height 19
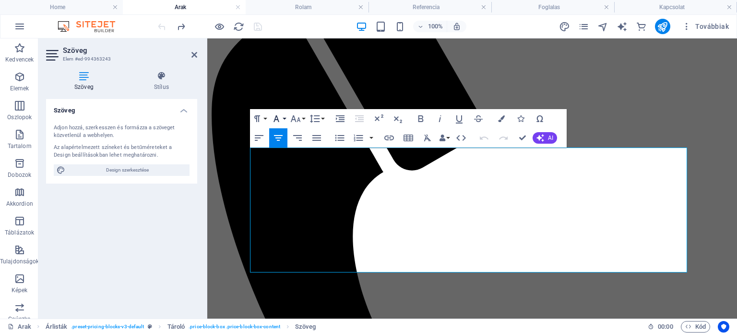
click at [283, 122] on button "Font Family" at bounding box center [278, 118] width 18 height 19
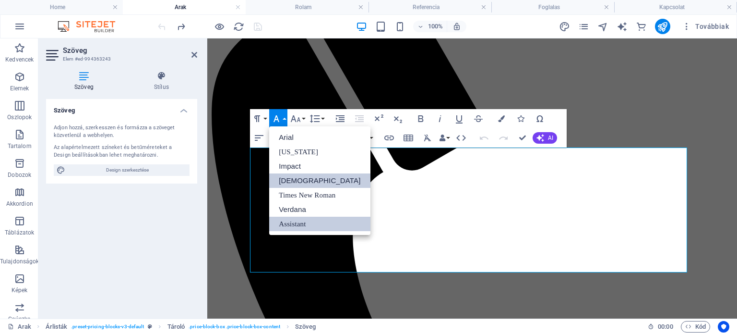
click at [284, 177] on link "[DEMOGRAPHIC_DATA]" at bounding box center [319, 180] width 101 height 14
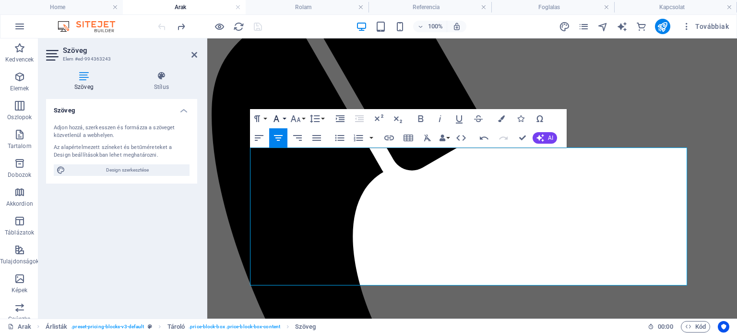
click at [284, 120] on button "Font Family" at bounding box center [278, 118] width 18 height 19
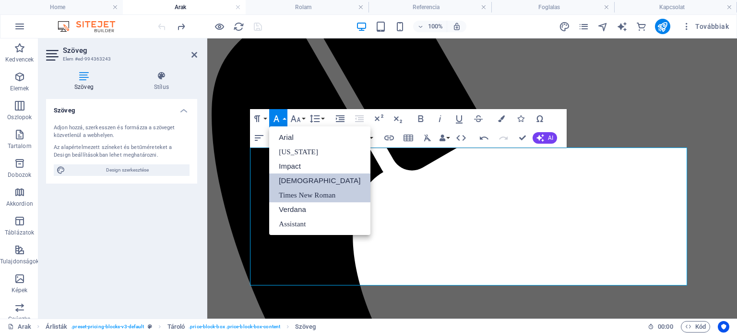
click at [279, 190] on link "Times New Roman" at bounding box center [319, 195] width 101 height 14
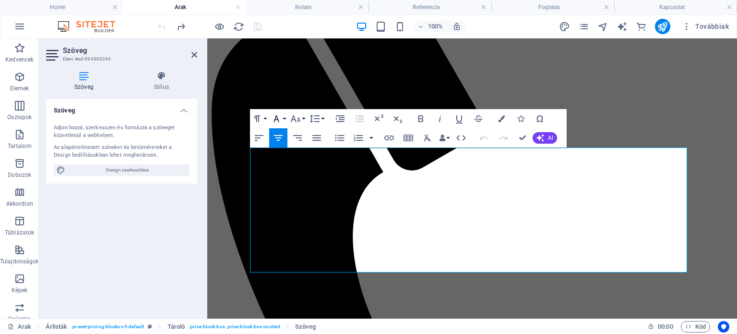
click at [286, 119] on button "Font Family" at bounding box center [278, 118] width 18 height 19
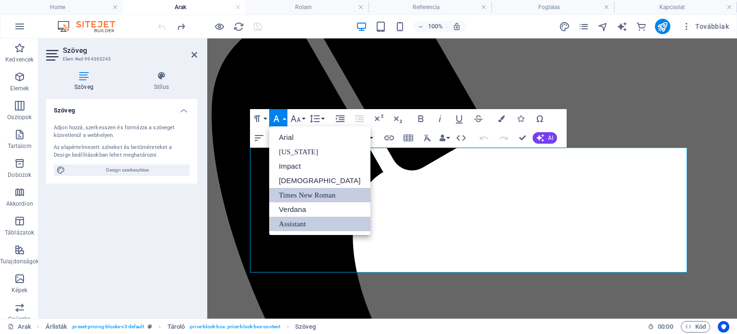
click at [277, 192] on link "Times New Roman" at bounding box center [319, 195] width 101 height 14
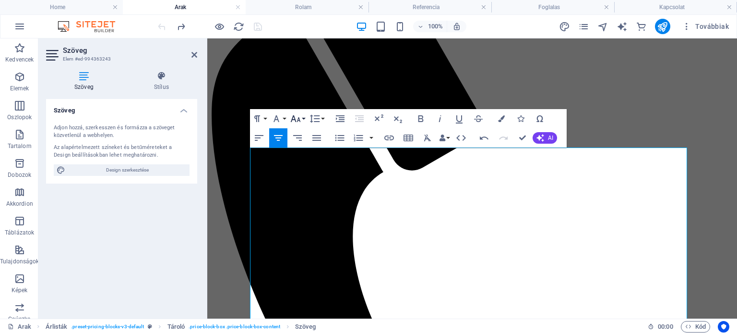
click at [303, 120] on button "Font Size" at bounding box center [297, 118] width 18 height 19
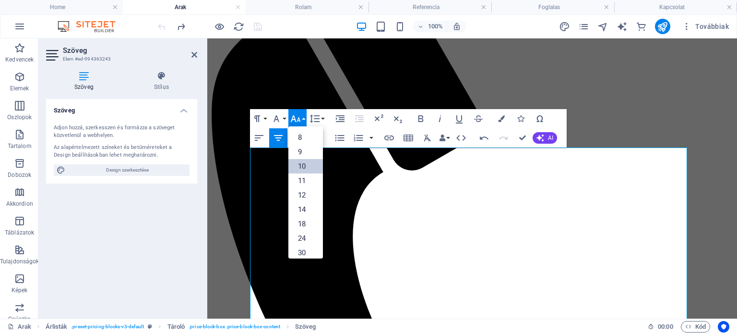
click at [303, 160] on link "10" at bounding box center [305, 166] width 35 height 14
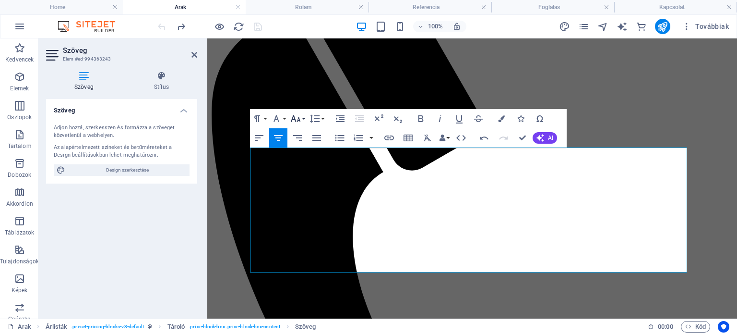
click at [305, 120] on button "Font Size" at bounding box center [297, 118] width 18 height 19
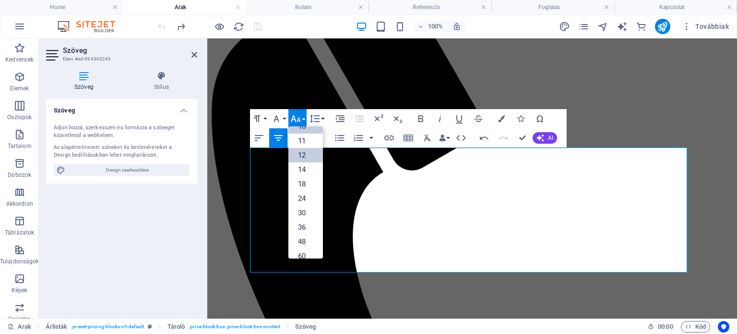
click at [303, 151] on link "12" at bounding box center [305, 155] width 35 height 14
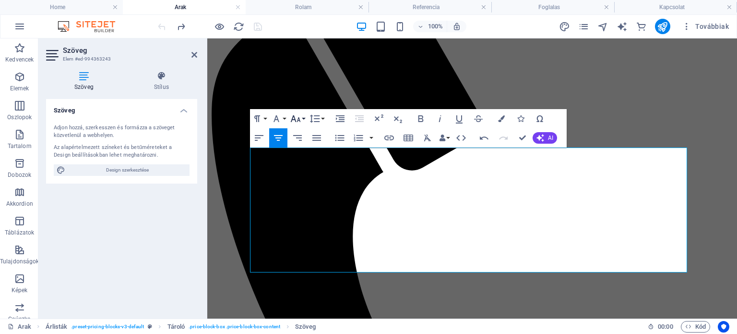
click at [301, 120] on button "Font Size" at bounding box center [297, 118] width 18 height 19
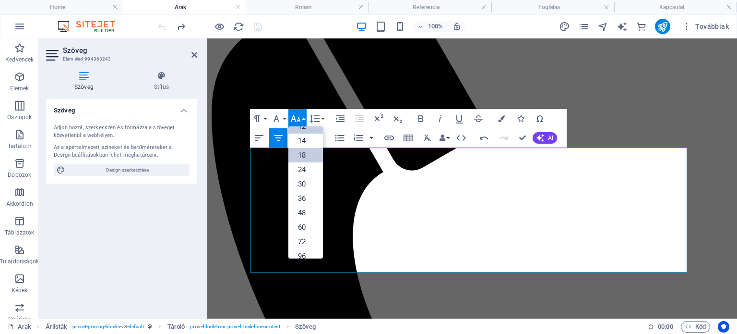
click at [302, 154] on link "18" at bounding box center [305, 155] width 35 height 14
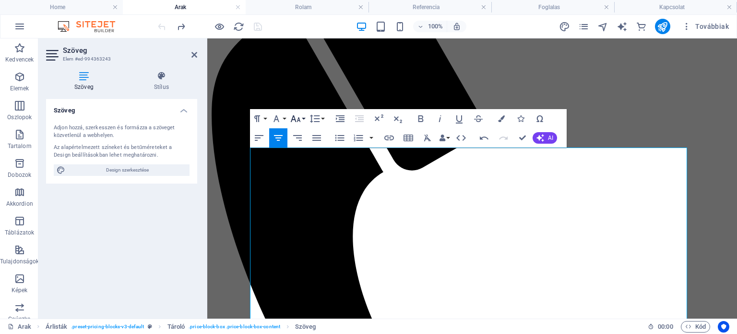
click at [300, 120] on icon "button" at bounding box center [296, 119] width 12 height 12
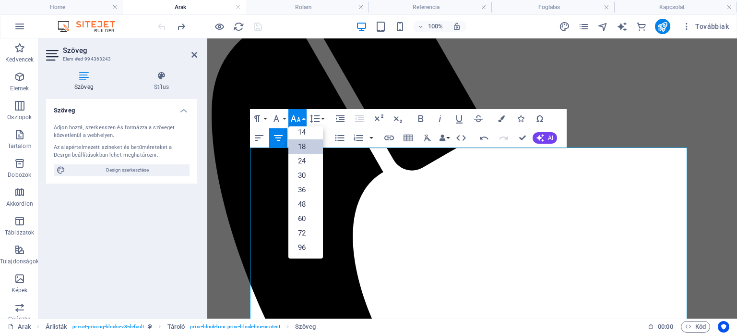
scroll to position [77, 0]
click at [301, 133] on link "14" at bounding box center [305, 132] width 35 height 14
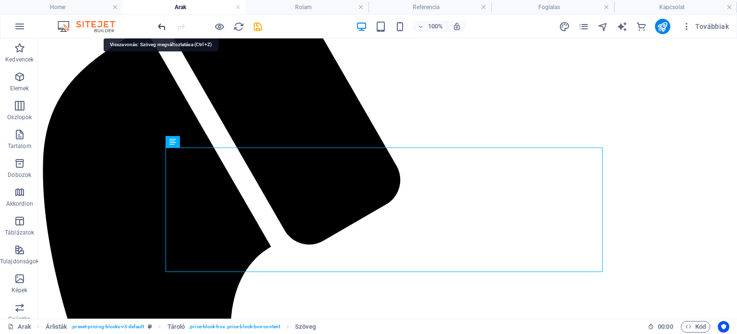
click at [161, 27] on icon "undo" at bounding box center [161, 26] width 11 height 11
click at [161, 27] on div at bounding box center [210, 26] width 108 height 15
click at [162, 27] on div at bounding box center [210, 26] width 108 height 15
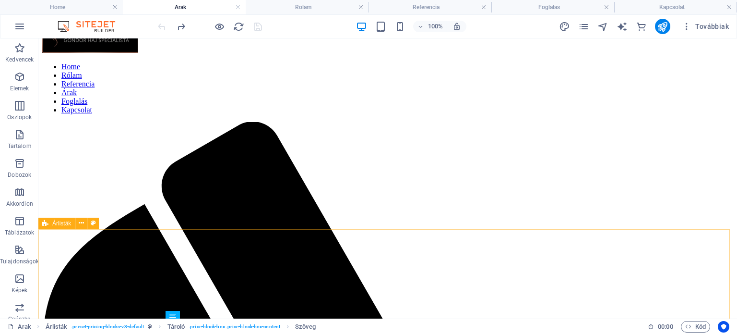
scroll to position [36, 0]
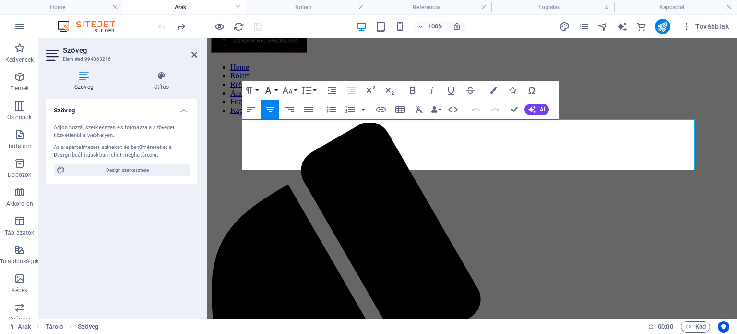
click at [273, 89] on icon "button" at bounding box center [269, 90] width 12 height 12
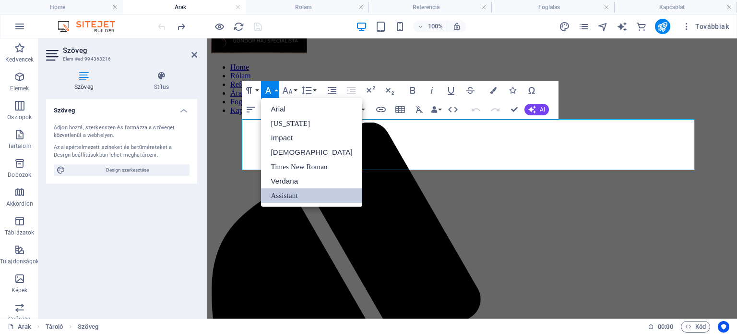
scroll to position [0, 0]
click at [279, 162] on link "Times New Roman" at bounding box center [311, 166] width 101 height 14
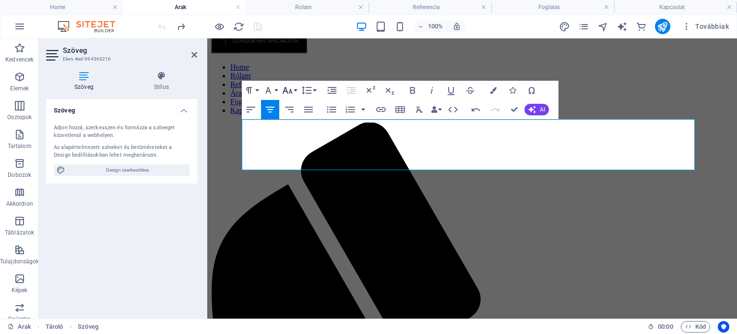
click at [294, 90] on button "Font Size" at bounding box center [289, 90] width 18 height 19
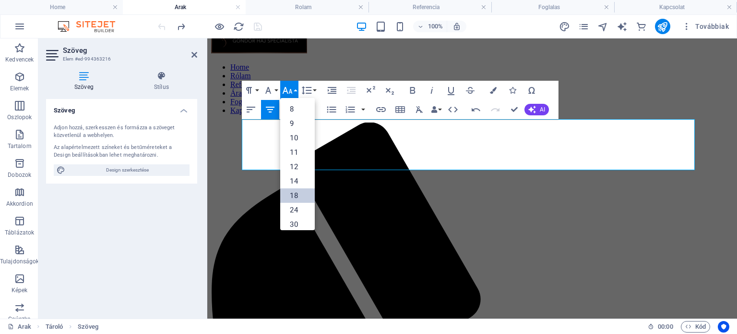
click at [302, 193] on link "18" at bounding box center [297, 195] width 35 height 14
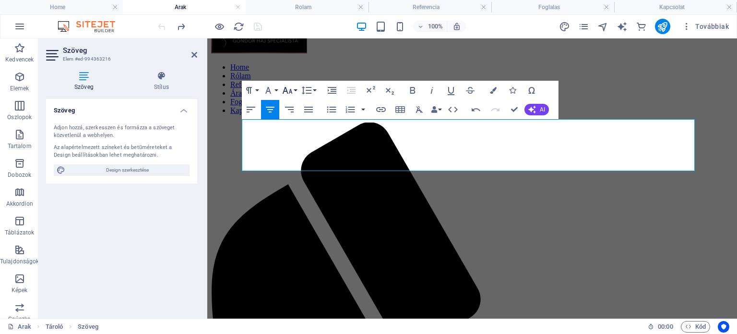
click at [292, 95] on icon "button" at bounding box center [288, 90] width 12 height 12
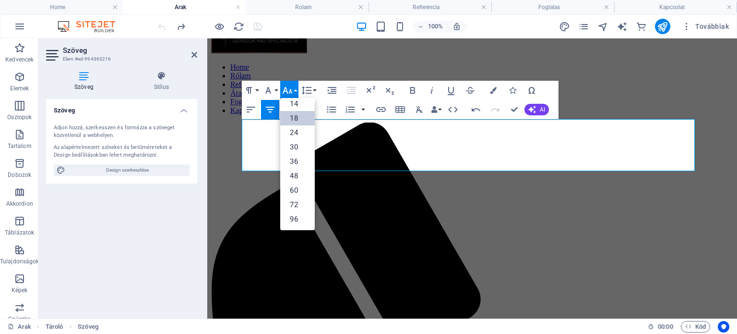
scroll to position [77, 0]
click at [300, 132] on link "24" at bounding box center [297, 133] width 35 height 14
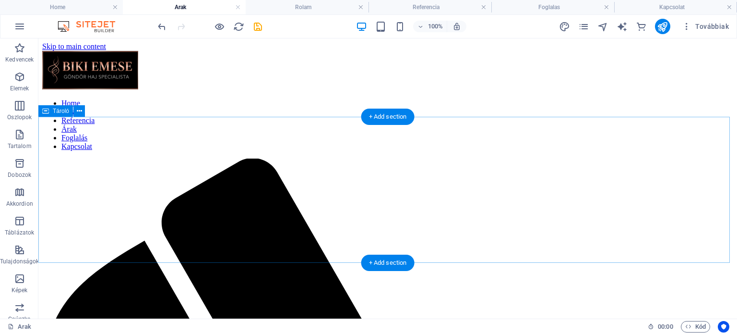
scroll to position [63, 0]
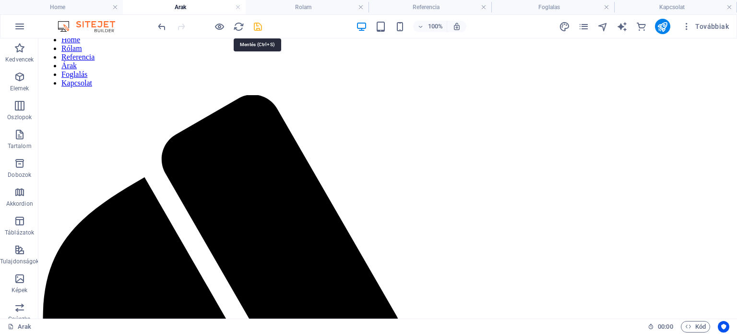
click at [259, 29] on icon "save" at bounding box center [257, 26] width 11 height 11
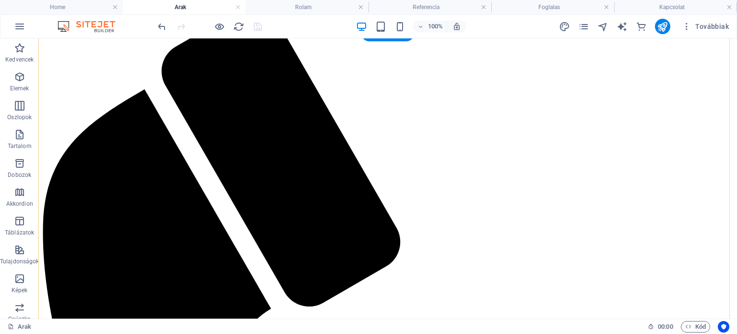
scroll to position [256, 0]
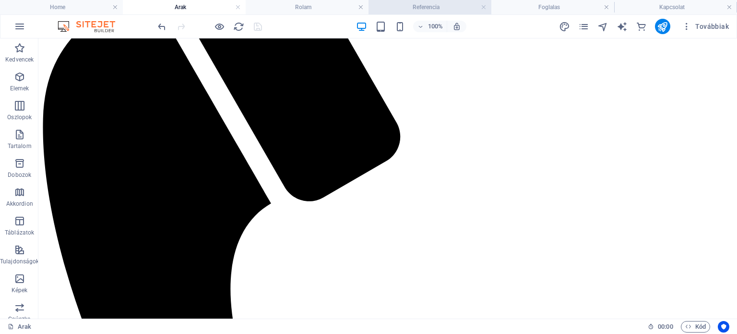
click at [416, 10] on h4 "Referencia" at bounding box center [430, 7] width 123 height 11
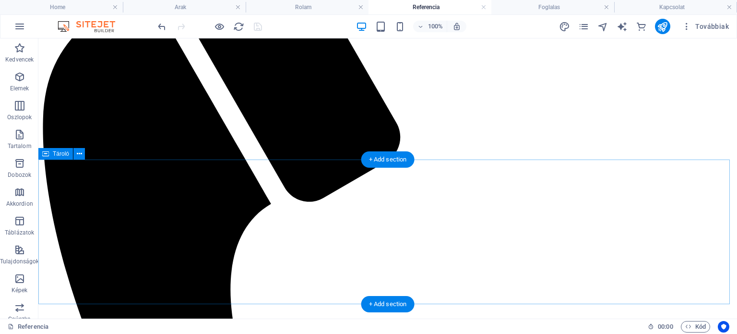
scroll to position [198, 0]
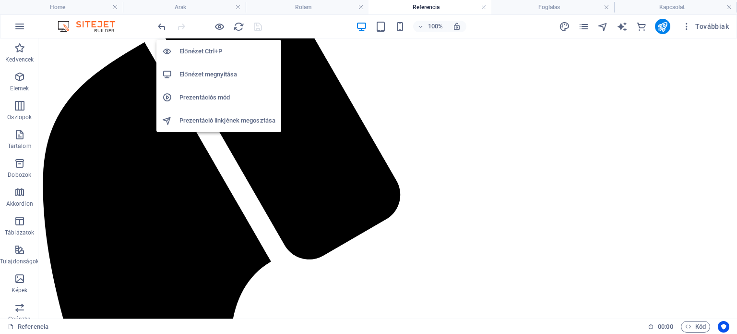
click at [216, 72] on h6 "Előnézet megnyitása" at bounding box center [228, 75] width 96 height 12
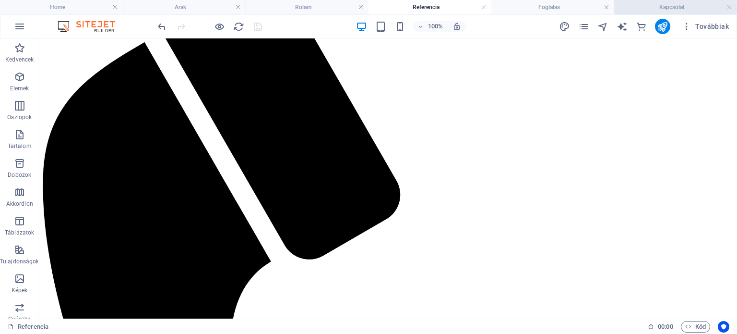
click at [674, 8] on h4 "Kapcsolat" at bounding box center [675, 7] width 123 height 11
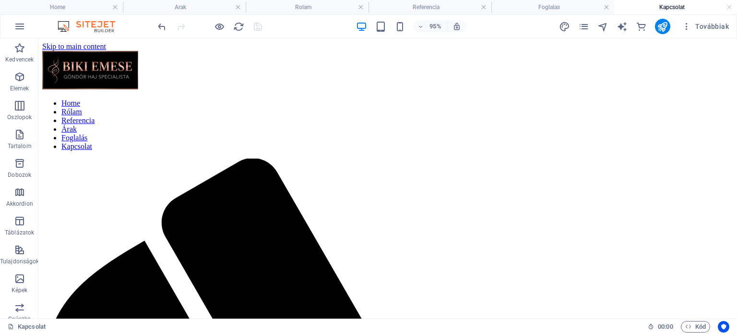
scroll to position [0, 0]
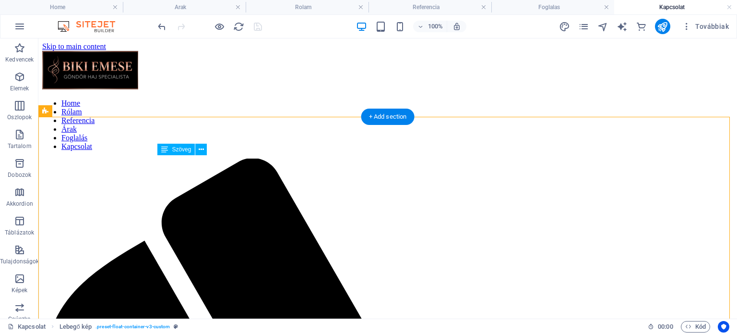
drag, startPoint x: 473, startPoint y: 264, endPoint x: 540, endPoint y: 265, distance: 67.7
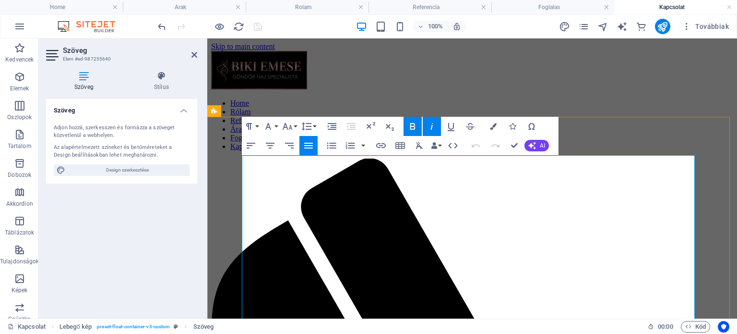
drag, startPoint x: 654, startPoint y: 263, endPoint x: 558, endPoint y: 263, distance: 96.0
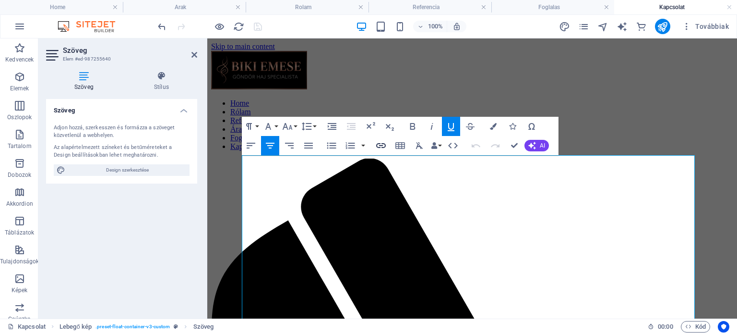
click at [379, 145] on icon "button" at bounding box center [381, 145] width 10 height 5
drag, startPoint x: 654, startPoint y: 264, endPoint x: 558, endPoint y: 264, distance: 95.5
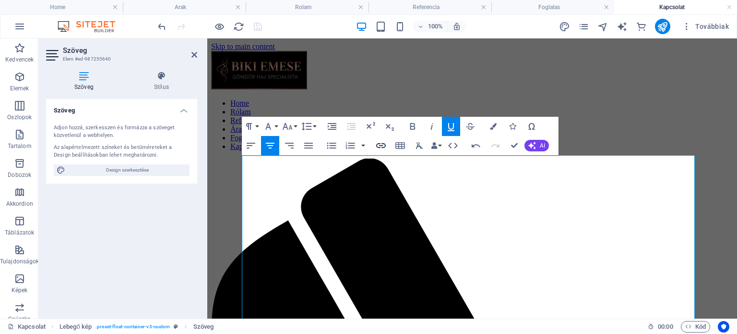
click at [381, 146] on icon "button" at bounding box center [381, 146] width 12 height 12
drag, startPoint x: 428, startPoint y: 262, endPoint x: 401, endPoint y: 262, distance: 26.9
type input "Parkolás"
click at [381, 147] on icon "button" at bounding box center [381, 146] width 12 height 12
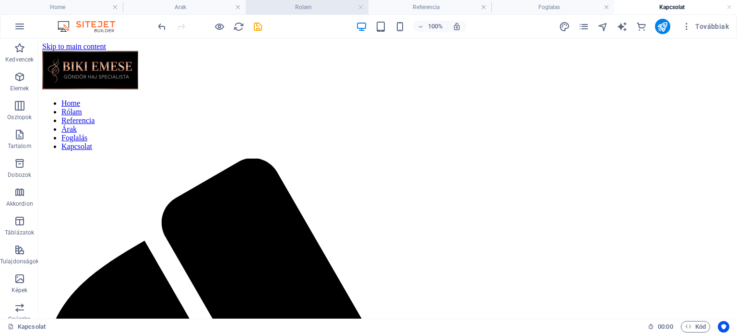
click at [305, 12] on li "Rolam" at bounding box center [307, 7] width 123 height 14
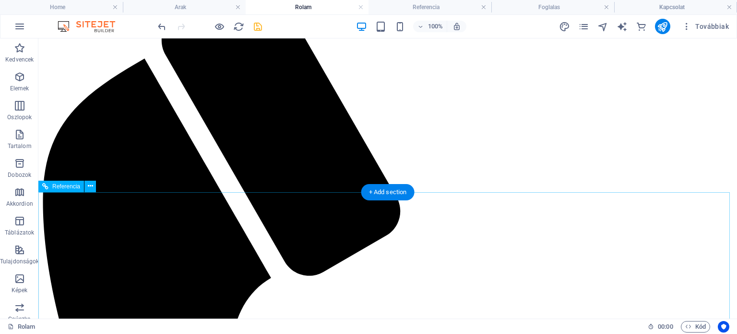
scroll to position [233, 0]
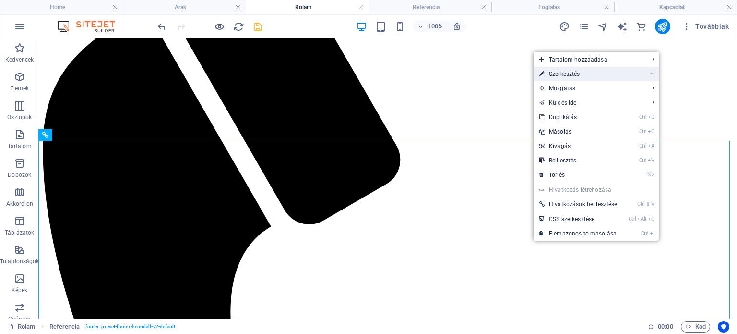
click at [582, 75] on link "⏎ Szerkesztés" at bounding box center [578, 74] width 89 height 14
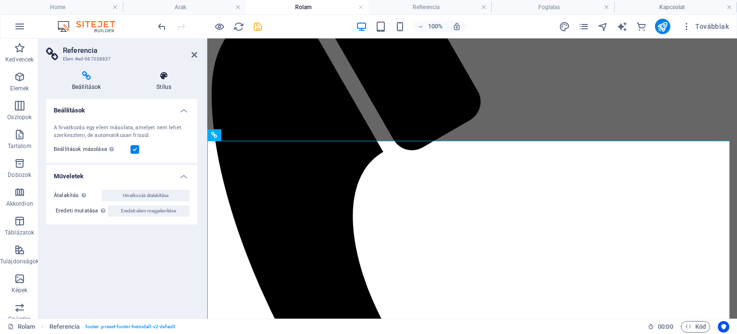
click at [163, 83] on h4 "Stílus" at bounding box center [164, 81] width 67 height 20
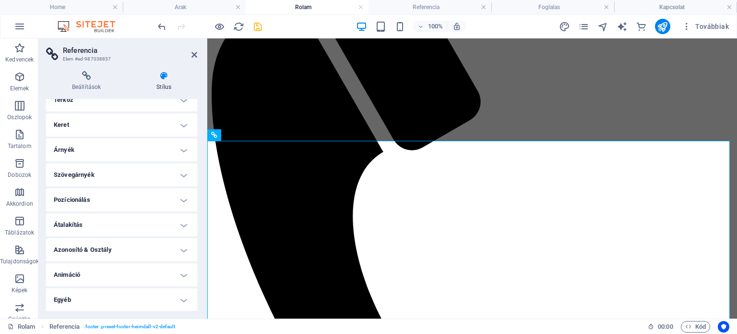
scroll to position [0, 0]
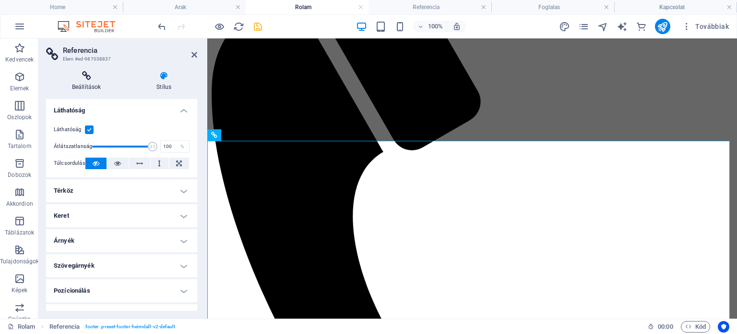
click at [88, 80] on icon at bounding box center [86, 76] width 81 height 10
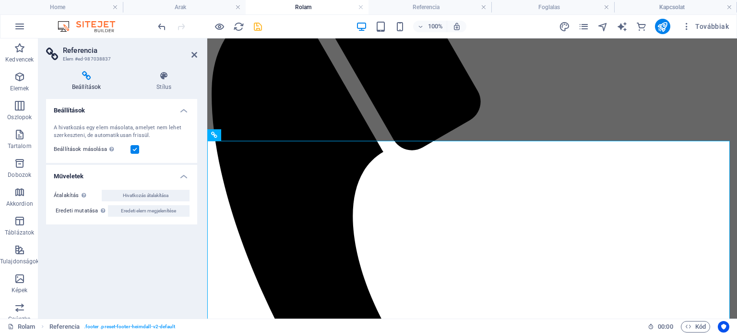
click at [194, 59] on header "Referencia Elem #ed-987038837" at bounding box center [121, 50] width 151 height 25
click at [195, 55] on icon at bounding box center [195, 55] width 6 height 8
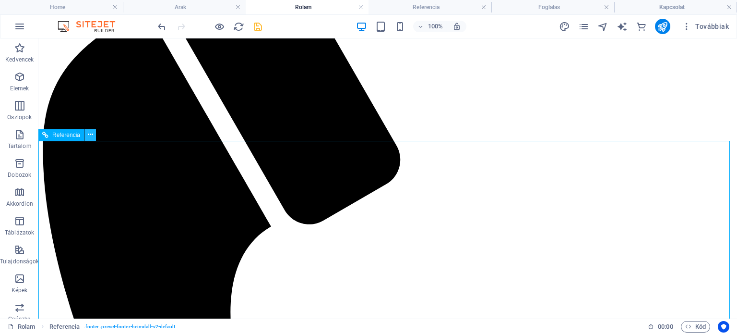
click at [89, 138] on icon at bounding box center [90, 135] width 5 height 10
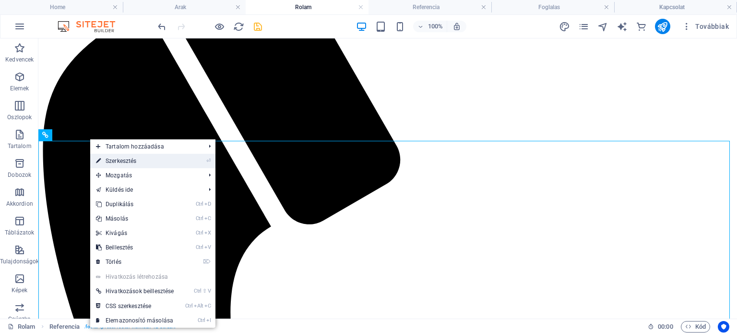
click at [102, 159] on link "⏎ Szerkesztés" at bounding box center [134, 161] width 89 height 14
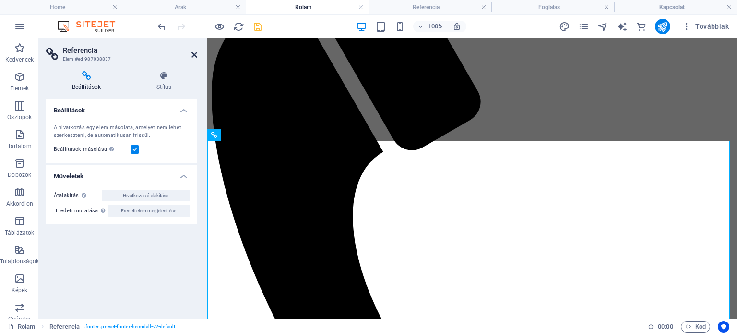
click at [193, 57] on icon at bounding box center [195, 55] width 6 height 8
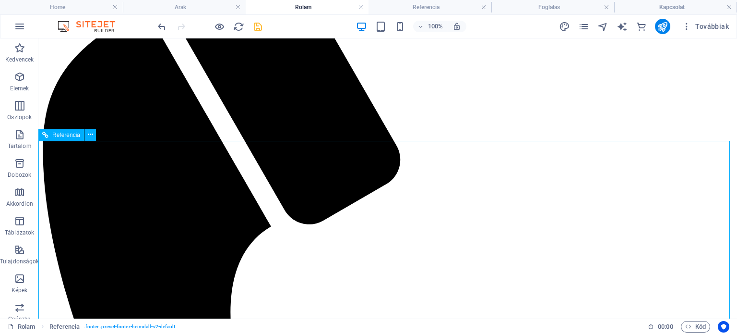
click at [71, 135] on span "Referencia" at bounding box center [66, 135] width 28 height 6
click at [46, 134] on icon at bounding box center [45, 135] width 6 height 12
click at [94, 134] on button at bounding box center [90, 135] width 12 height 12
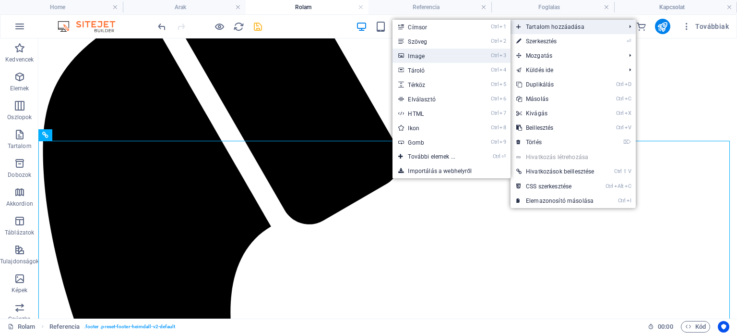
click at [450, 55] on link "Ctrl 3 Image" at bounding box center [434, 55] width 82 height 14
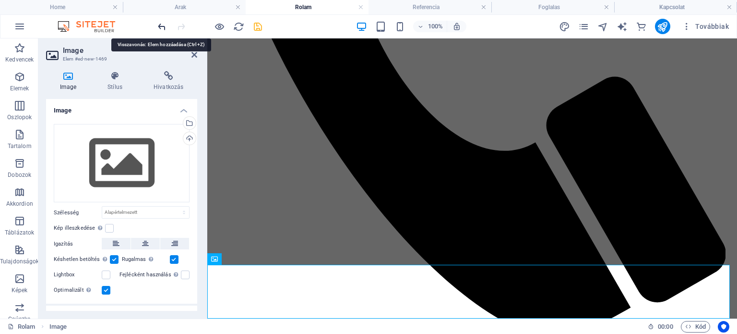
click at [160, 29] on icon "undo" at bounding box center [161, 26] width 11 height 11
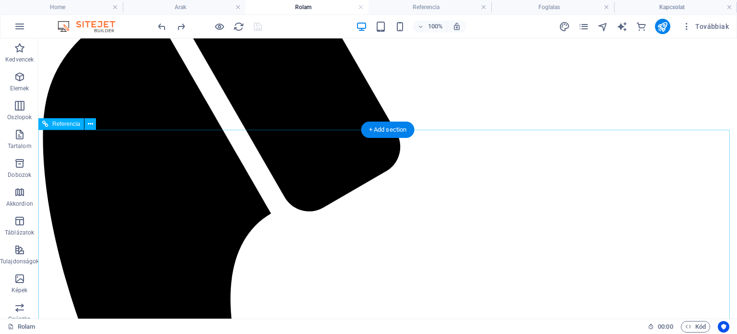
scroll to position [243, 0]
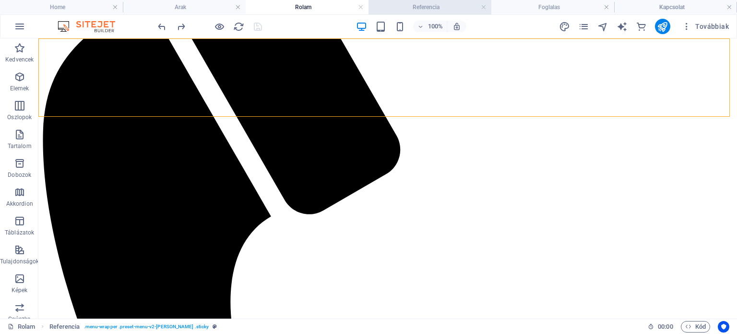
click at [420, 12] on h4 "Referencia" at bounding box center [430, 7] width 123 height 11
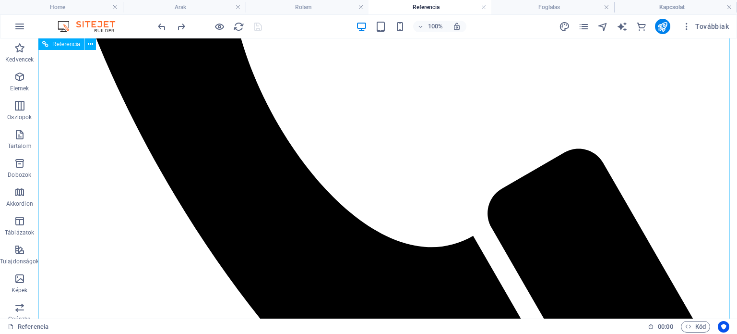
scroll to position [369, 0]
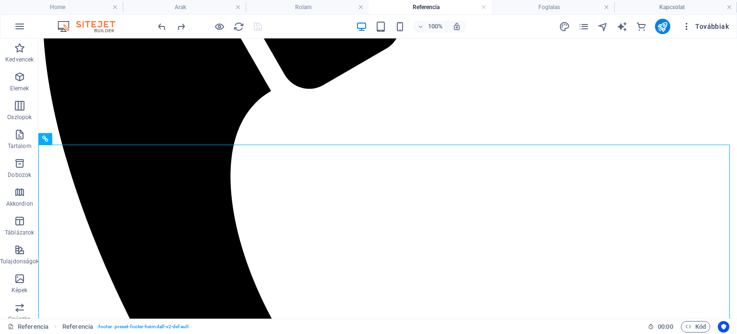
click at [719, 25] on span "Továbbiak" at bounding box center [705, 27] width 47 height 10
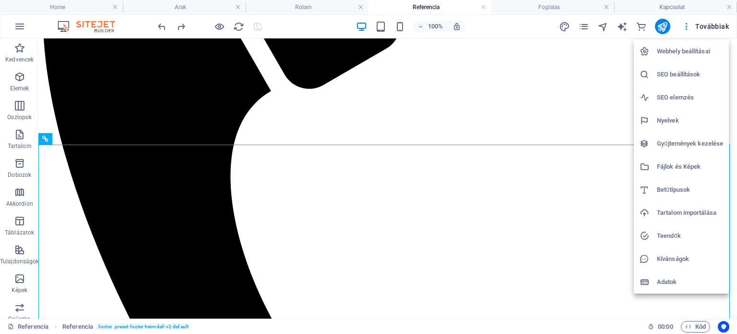
click at [695, 47] on h6 "Webhely beállításai" at bounding box center [690, 52] width 66 height 12
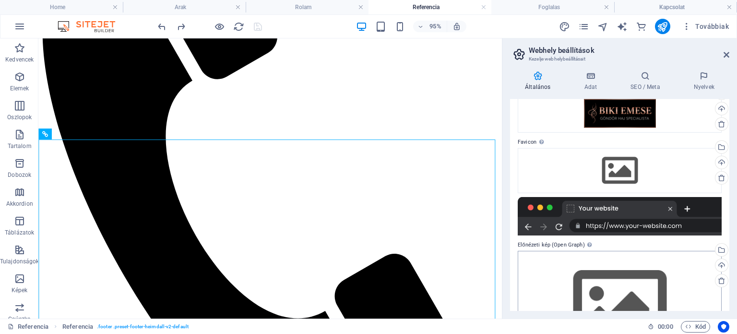
scroll to position [47, 0]
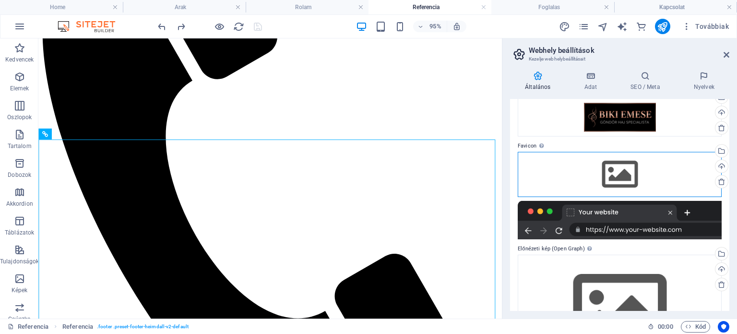
click at [620, 169] on div "Húzza ide a fájlokat, kattintson a fájlok kiválasztásához, vagy válasszon fájlo…" at bounding box center [620, 174] width 204 height 45
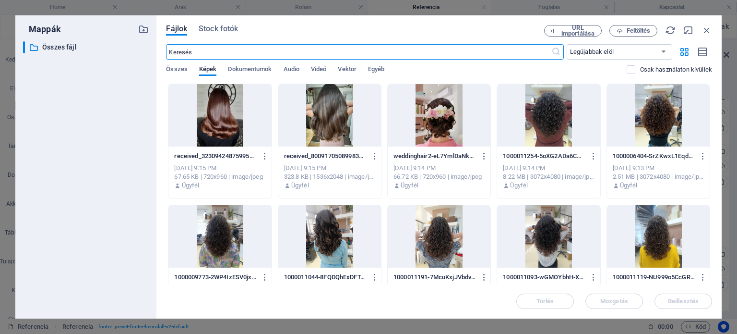
scroll to position [173, 0]
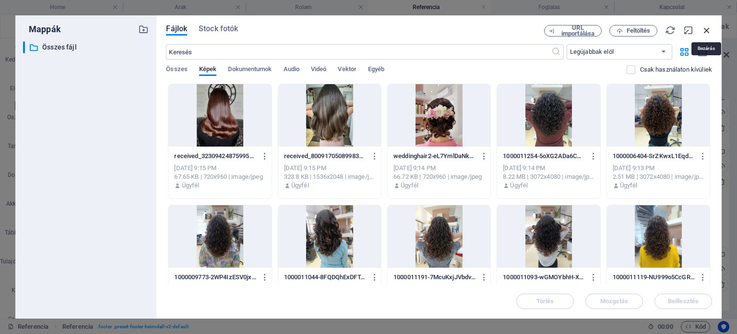
click at [707, 32] on icon "button" at bounding box center [707, 30] width 11 height 11
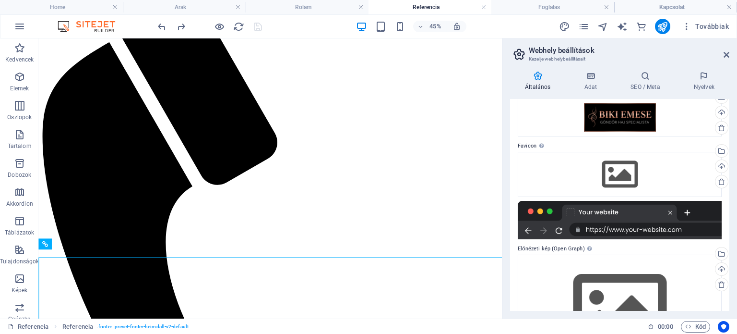
scroll to position [168, 0]
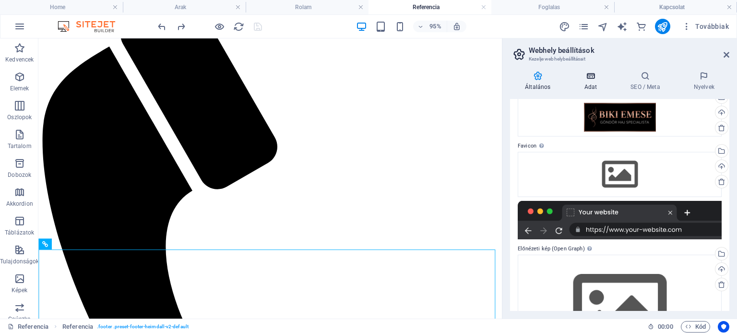
click at [590, 76] on icon at bounding box center [590, 76] width 43 height 10
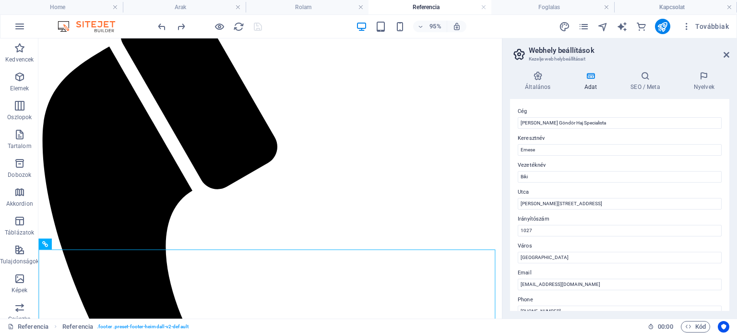
scroll to position [0, 0]
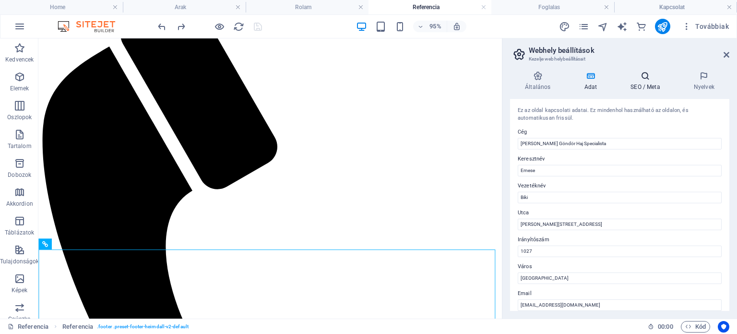
click at [653, 85] on h4 "SEO / Meta" at bounding box center [647, 81] width 63 height 20
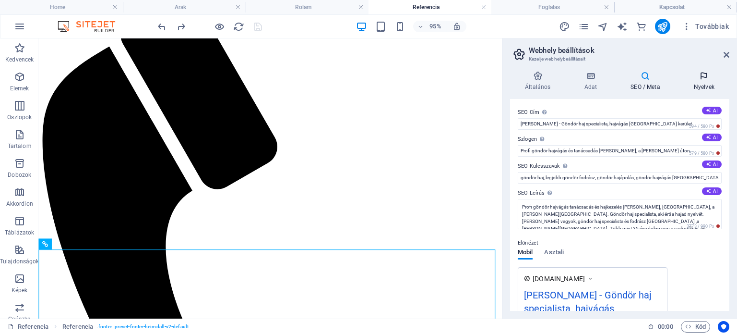
click at [694, 88] on h4 "Nyelvek" at bounding box center [704, 81] width 50 height 20
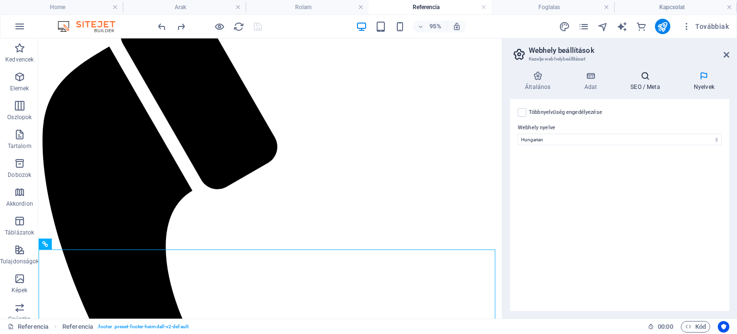
click at [647, 87] on h4 "SEO / Meta" at bounding box center [647, 81] width 63 height 20
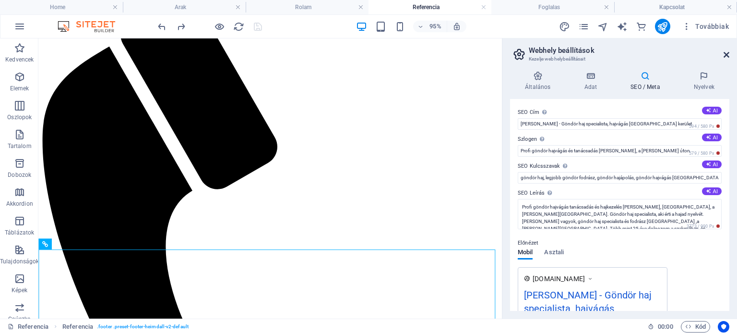
click at [728, 57] on icon at bounding box center [727, 55] width 6 height 8
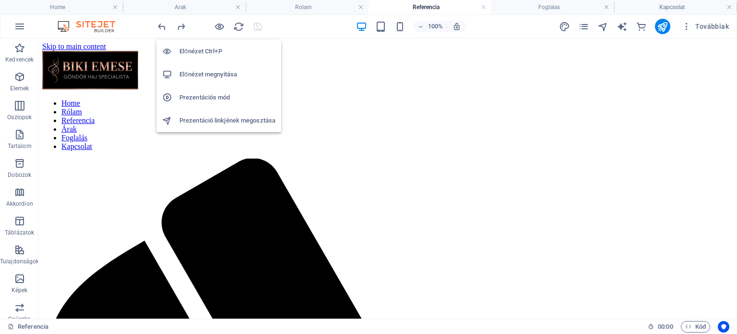
click at [207, 95] on h6 "Prezentációs mód" at bounding box center [228, 98] width 96 height 12
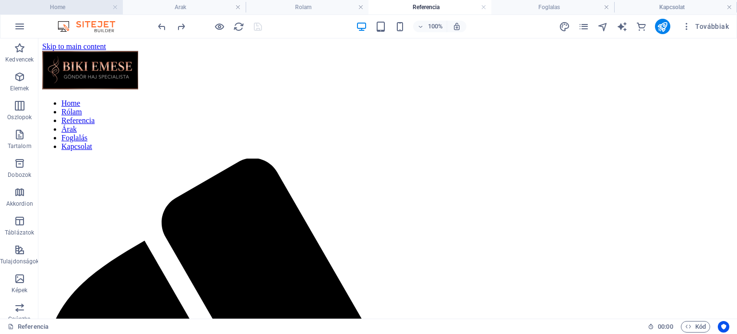
click at [68, 9] on h4 "Home" at bounding box center [61, 7] width 123 height 11
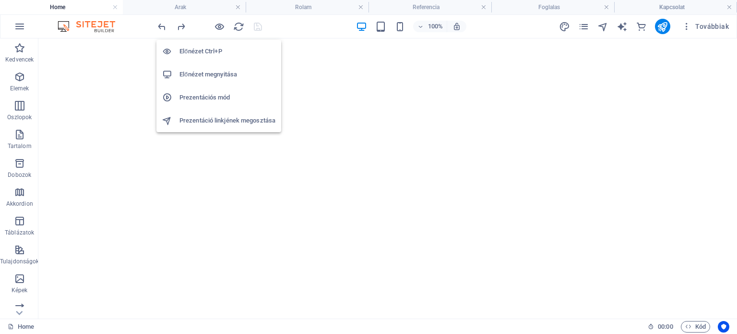
click at [217, 96] on h6 "Prezentációs mód" at bounding box center [228, 98] width 96 height 12
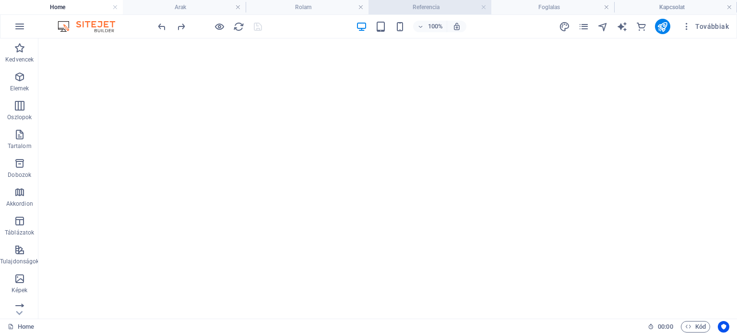
click at [440, 8] on h4 "Referencia" at bounding box center [430, 7] width 123 height 11
